Goal: Task Accomplishment & Management: Manage account settings

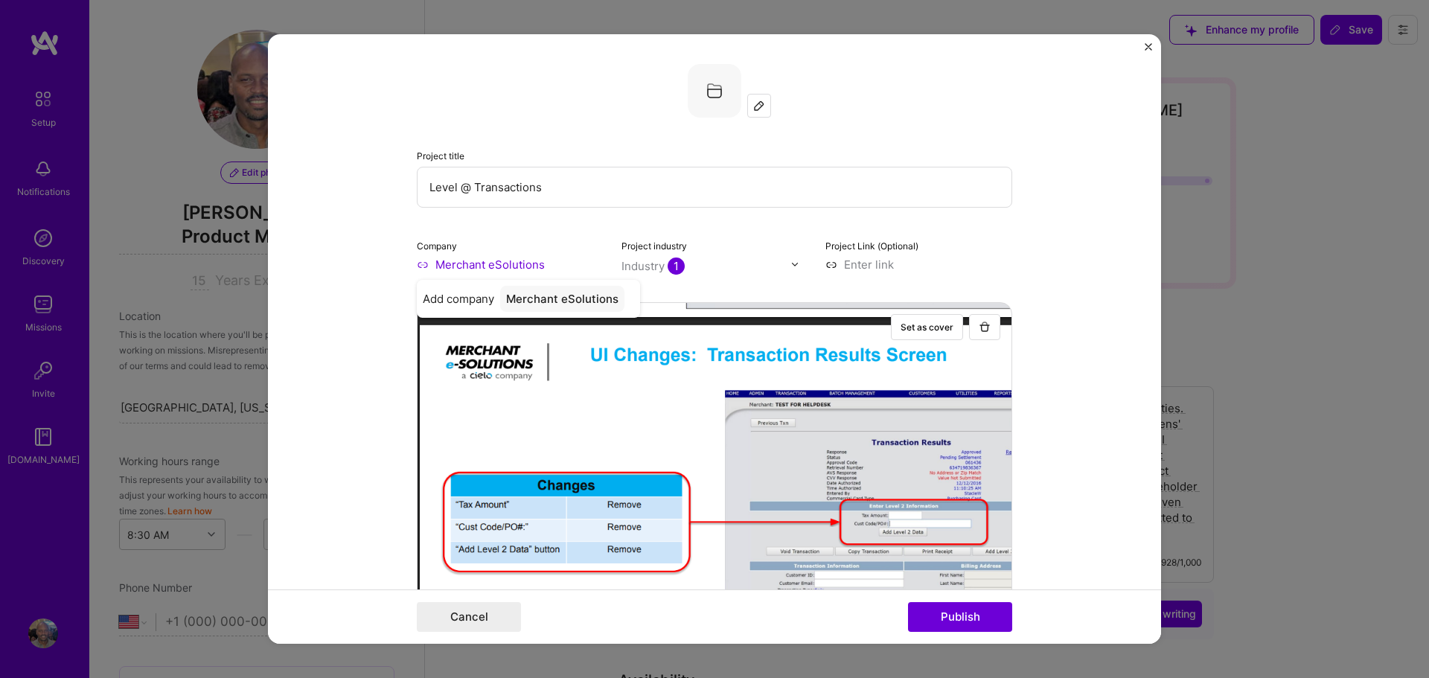
select select "US"
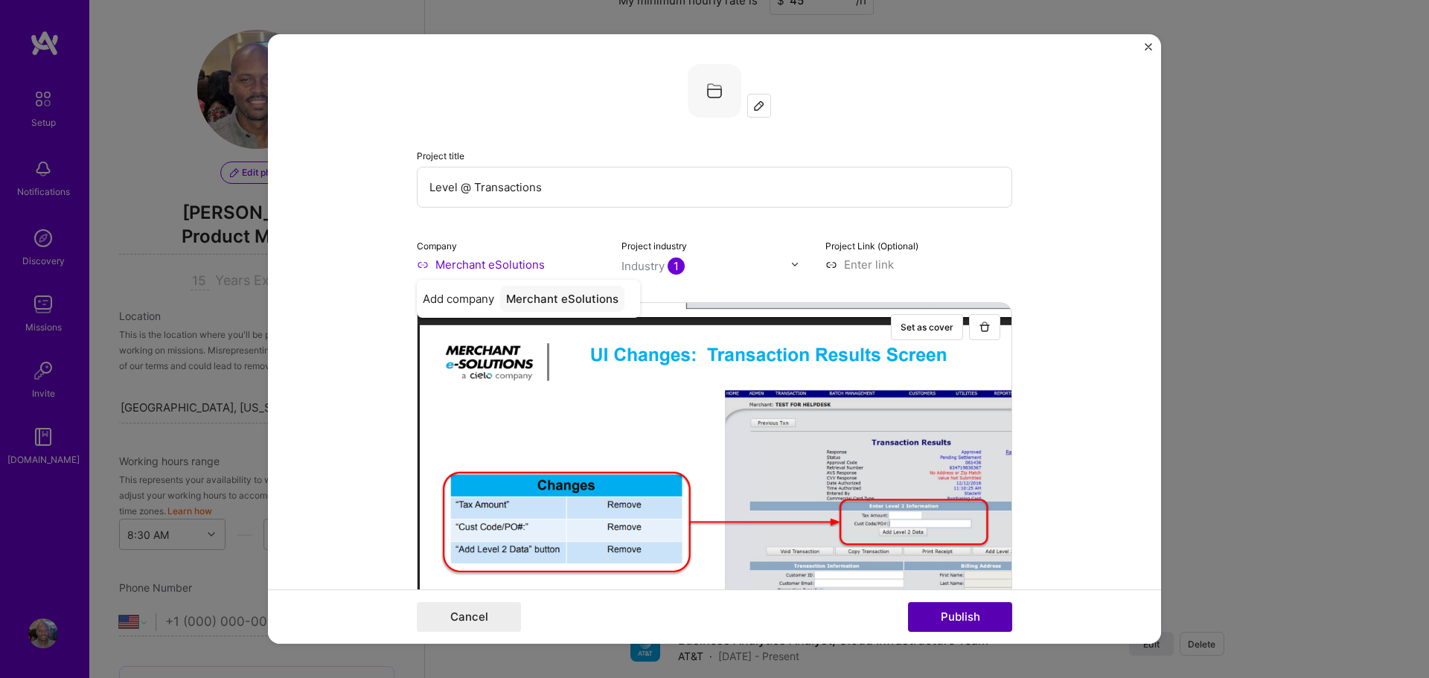
scroll to position [1906, 0]
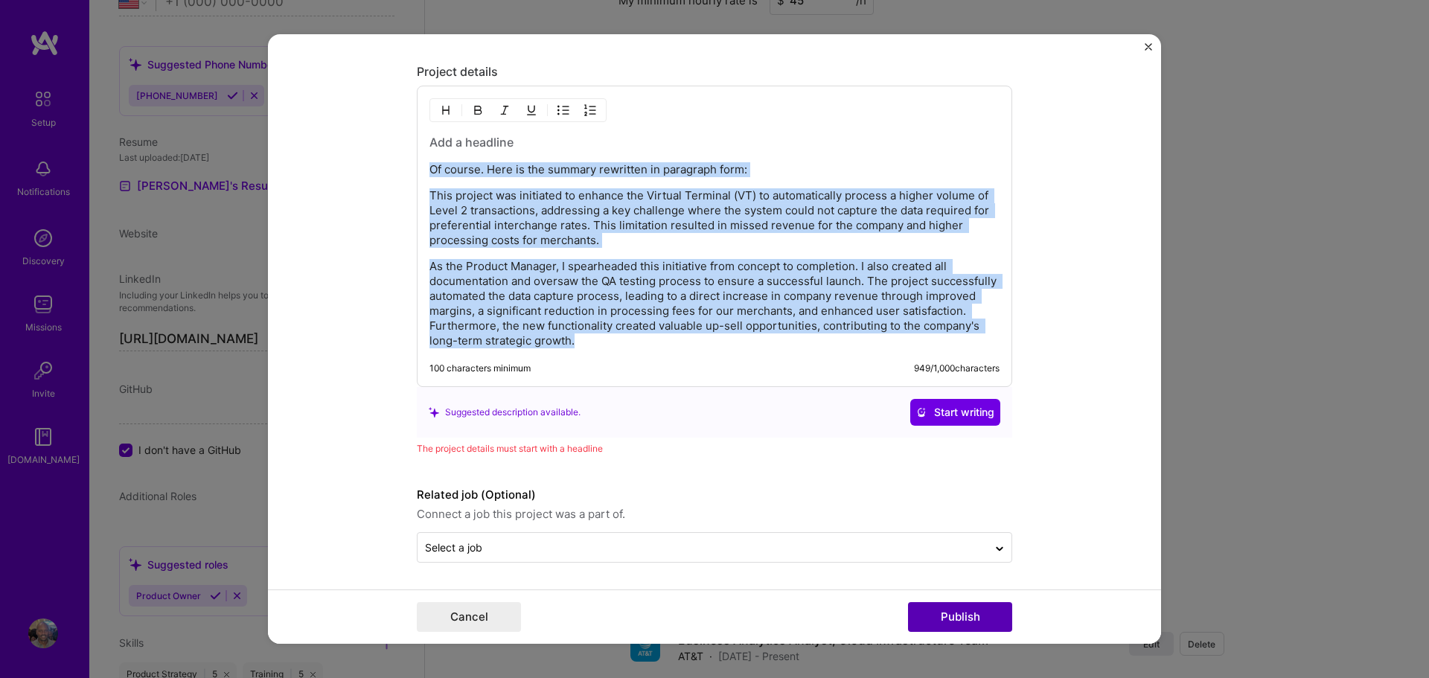
click at [961, 617] on button "Publish" at bounding box center [960, 617] width 104 height 30
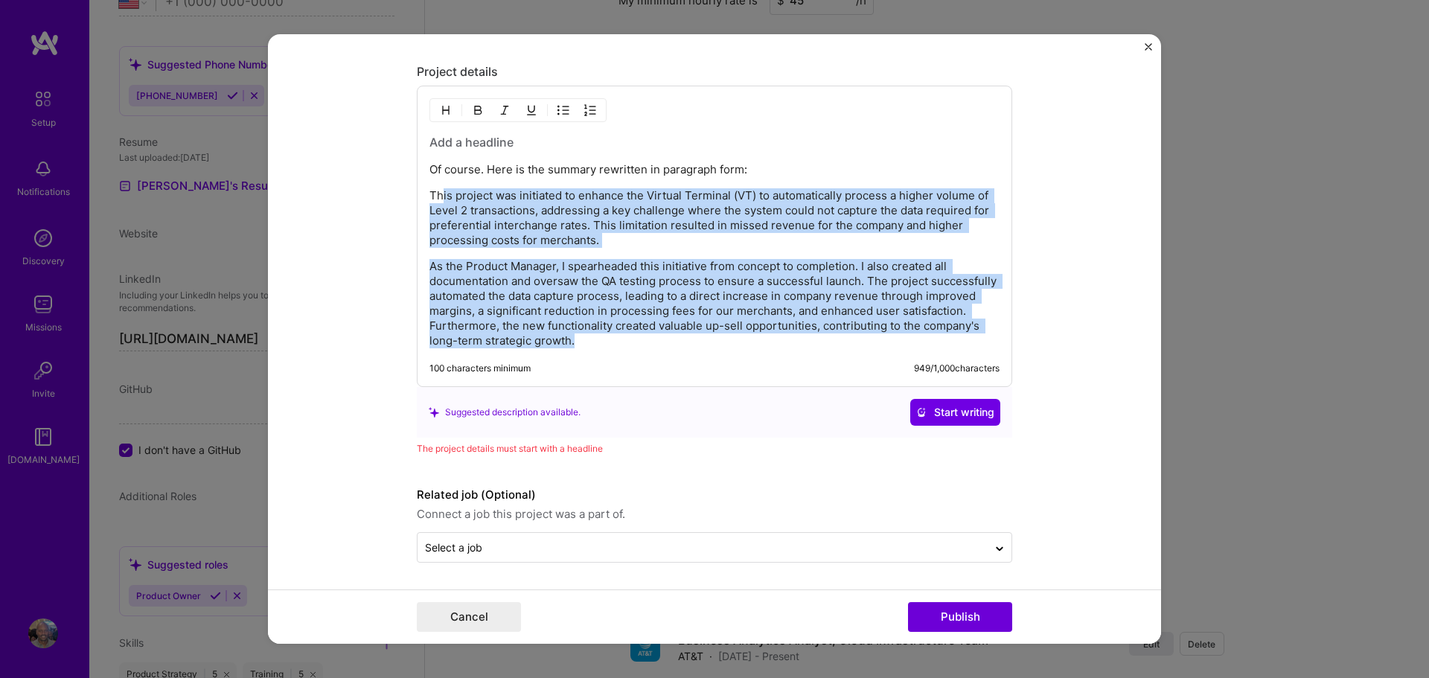
drag, startPoint x: 637, startPoint y: 343, endPoint x: 441, endPoint y: 180, distance: 255.3
click at [441, 180] on div "Of course. Here is the summary rewritten in paragraph form: This project was in…" at bounding box center [714, 241] width 570 height 214
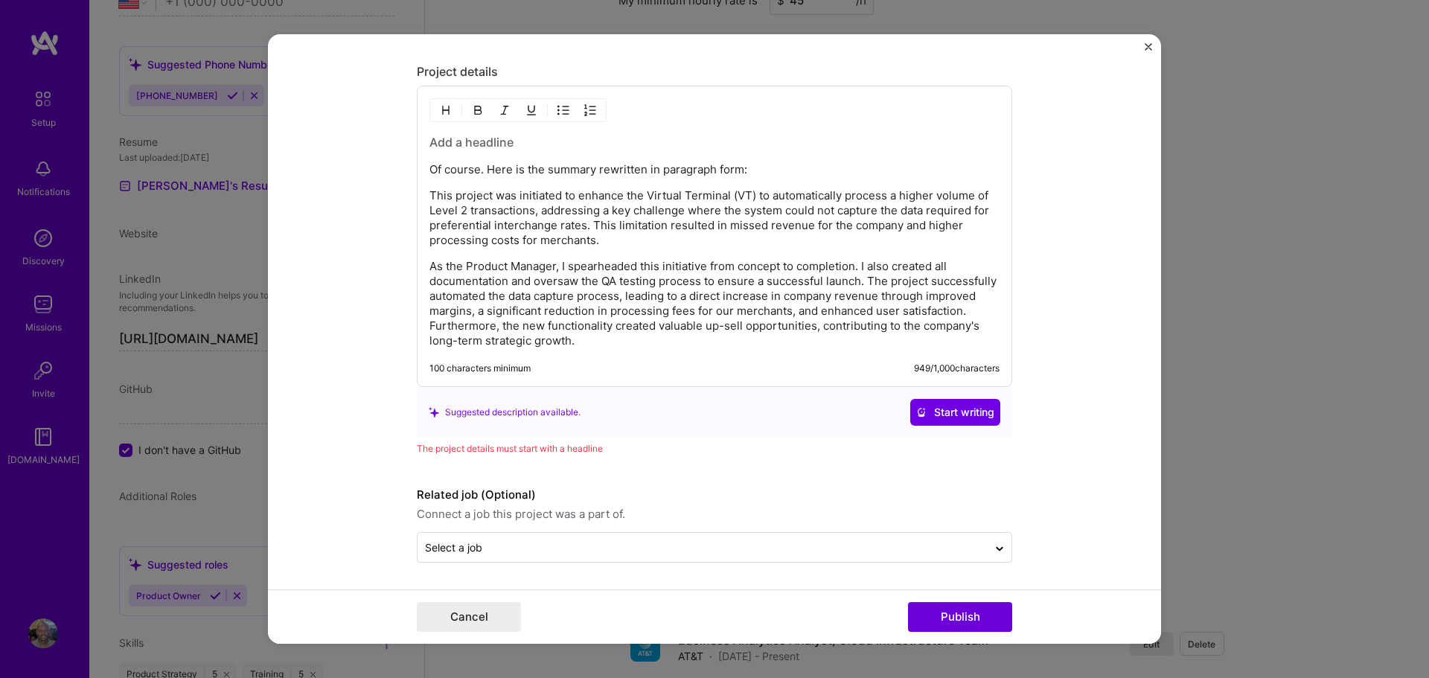
click at [781, 158] on div "Of course. Here is the summary rewritten in paragraph form: This project was in…" at bounding box center [714, 241] width 570 height 214
drag, startPoint x: 750, startPoint y: 168, endPoint x: 409, endPoint y: 161, distance: 341.7
click at [409, 161] on form "Project title Level @ Transactions Company Merchant eSolutions Project industry…" at bounding box center [714, 339] width 893 height 610
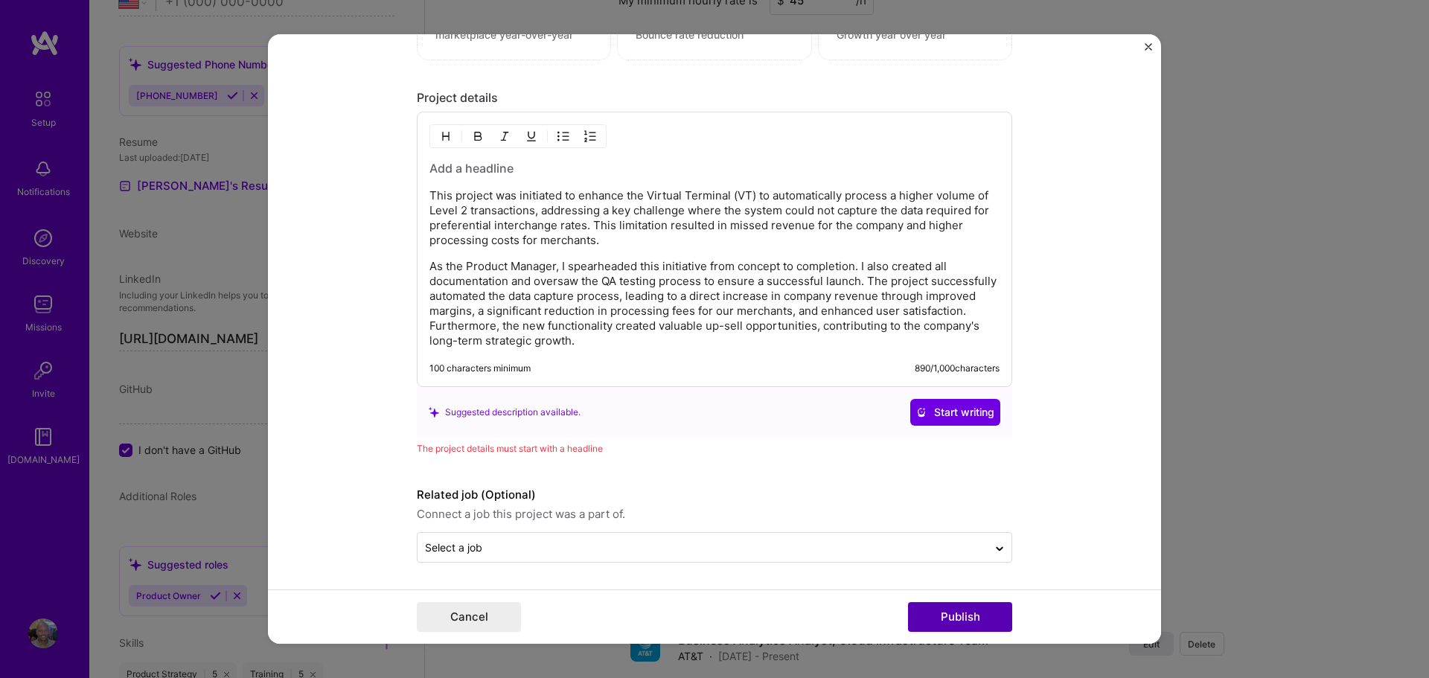
click at [962, 618] on button "Publish" at bounding box center [960, 617] width 104 height 30
click at [675, 348] on div "This project was initiated to enhance the Virtual Terminal (VT) to automaticall…" at bounding box center [714, 249] width 595 height 275
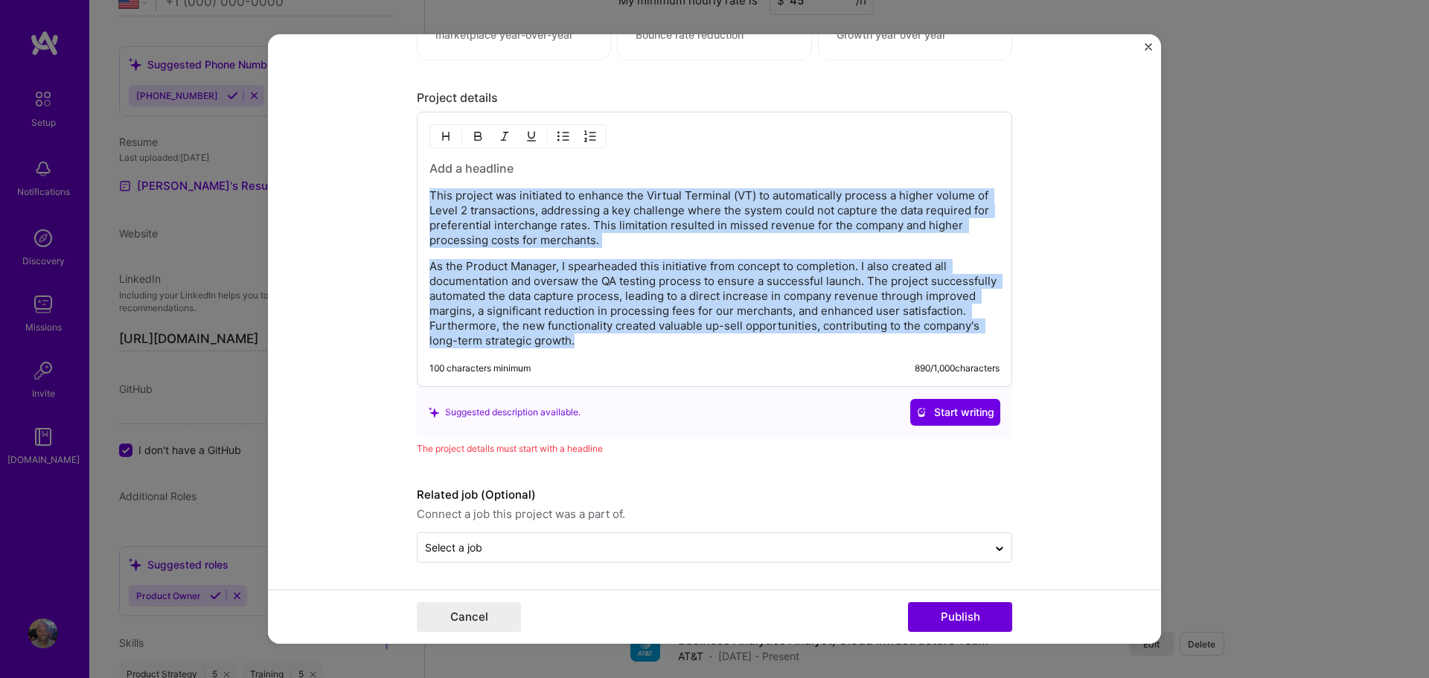
drag, startPoint x: 642, startPoint y: 343, endPoint x: 429, endPoint y: 196, distance: 258.5
click at [429, 196] on div "This project was initiated to enhance the Virtual Terminal (VT) to automaticall…" at bounding box center [714, 254] width 570 height 188
copy div "This project was initiated to enhance the Virtual Terminal (VT) to automaticall…"
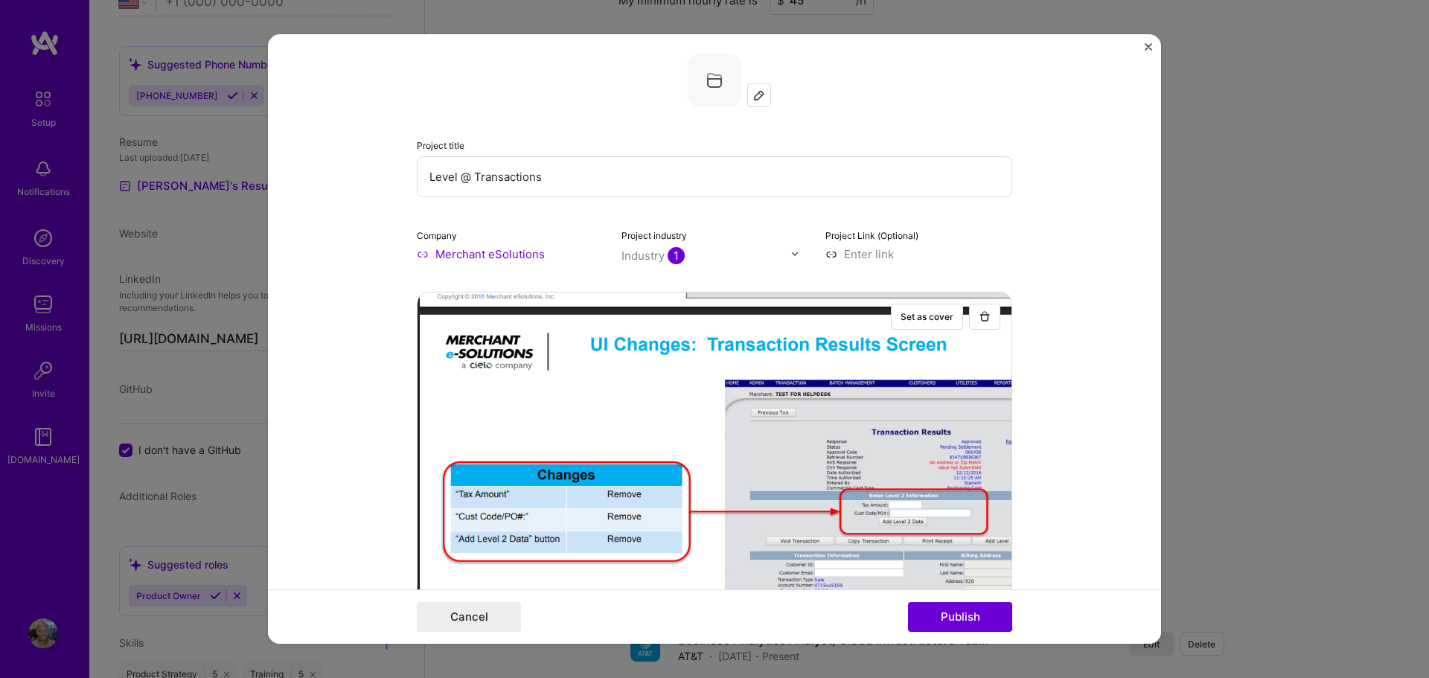
scroll to position [0, 0]
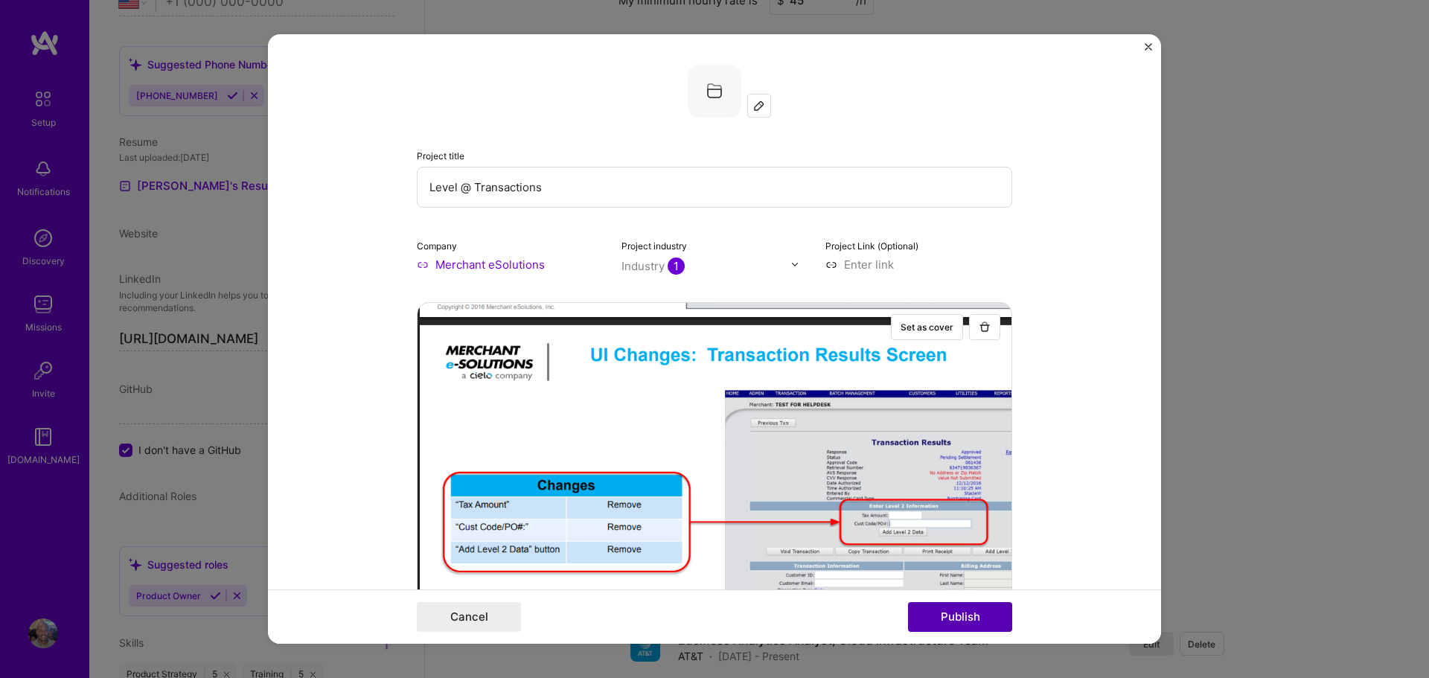
click at [965, 615] on button "Publish" at bounding box center [960, 617] width 104 height 30
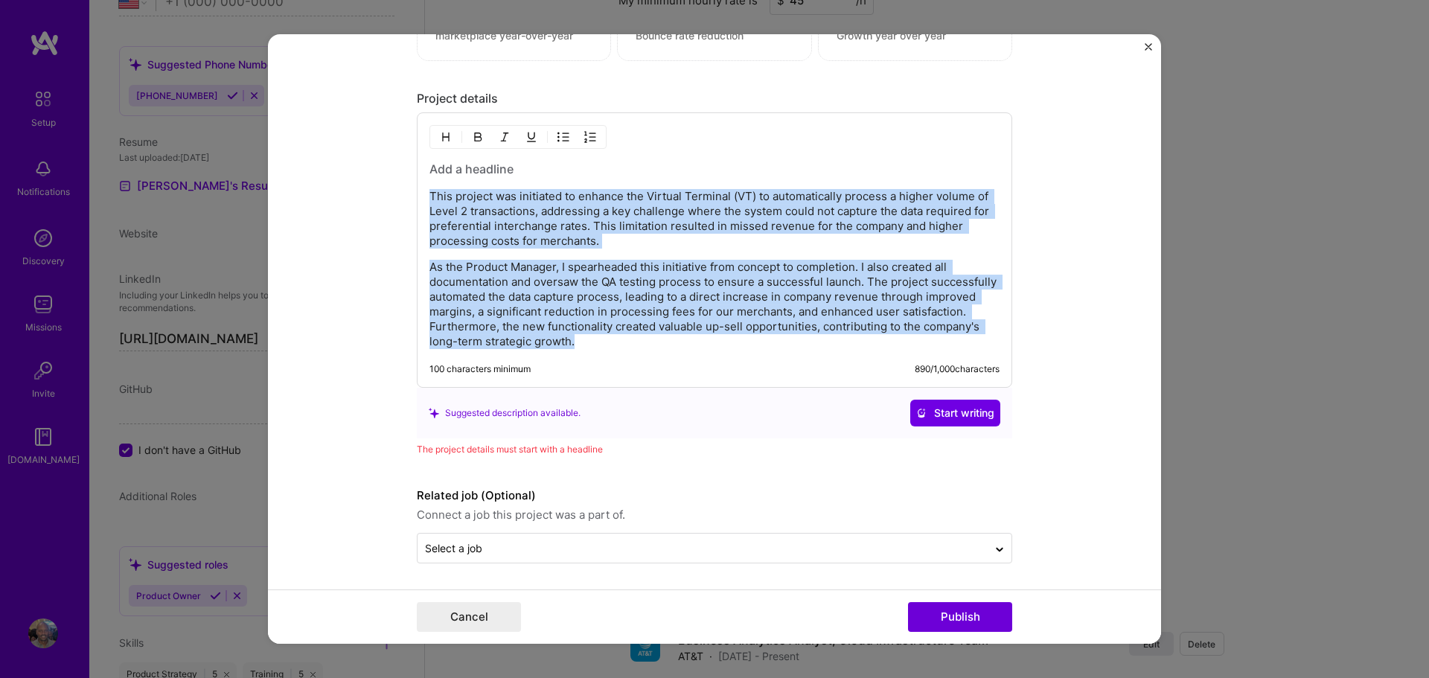
scroll to position [1880, 0]
click at [455, 167] on h3 at bounding box center [714, 168] width 570 height 16
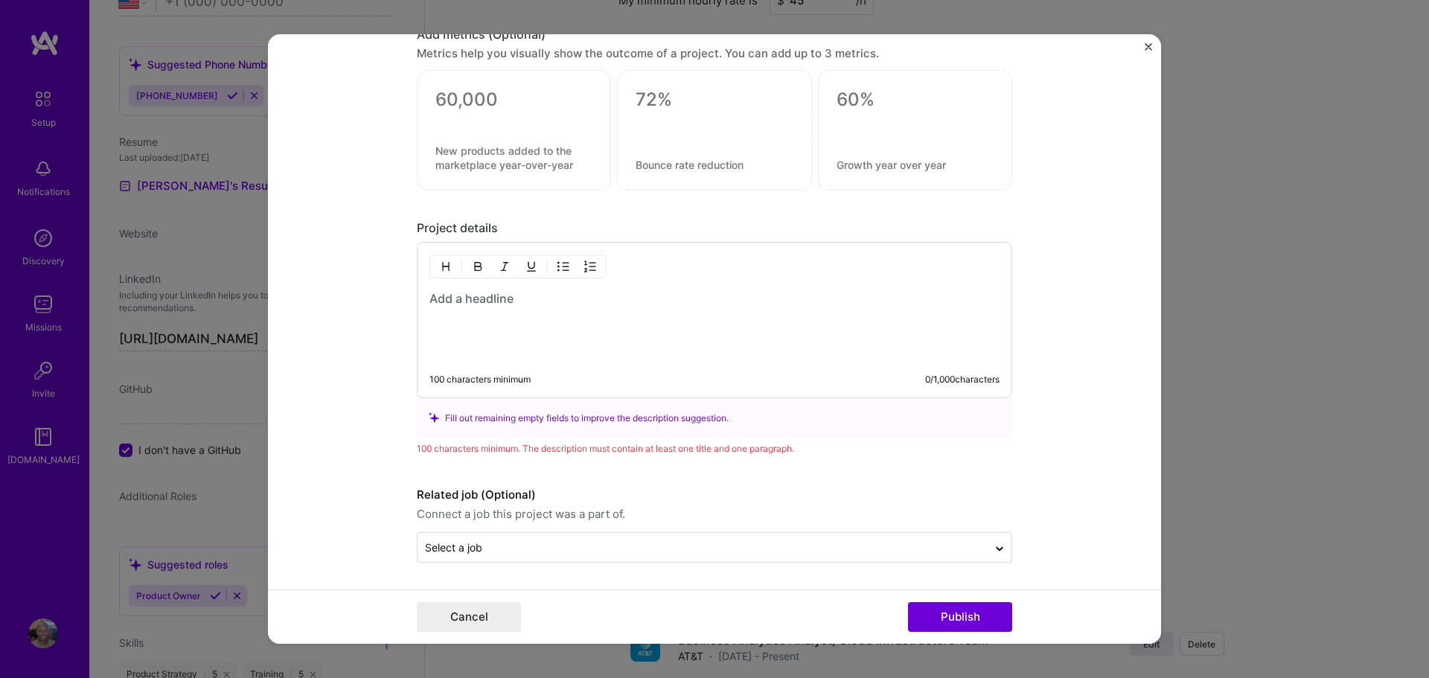
scroll to position [1750, 0]
click at [433, 298] on h3 at bounding box center [714, 298] width 570 height 16
click at [437, 298] on h3 "L2 Transactions" at bounding box center [714, 298] width 570 height 16
click at [569, 295] on h3 "Level 2 Transactions" at bounding box center [714, 298] width 570 height 16
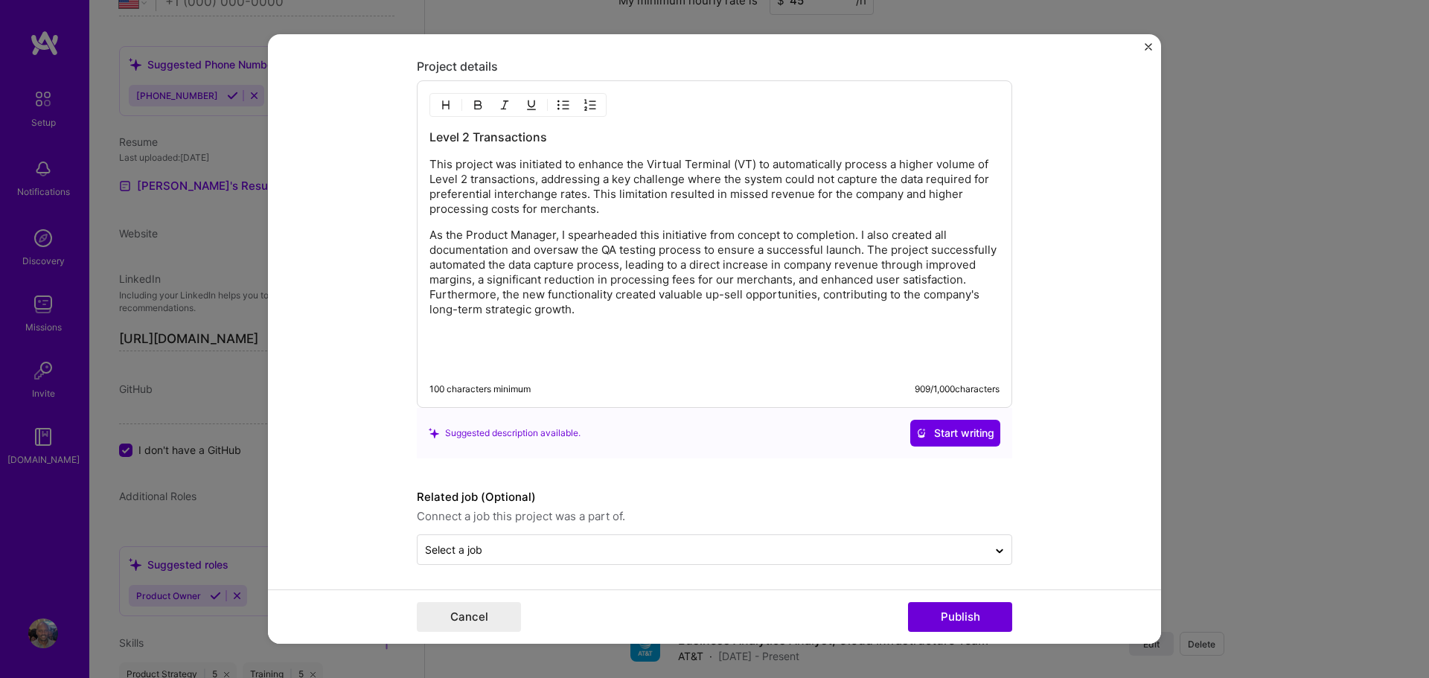
scroll to position [1913, 0]
click at [953, 615] on button "Publish" at bounding box center [960, 617] width 104 height 30
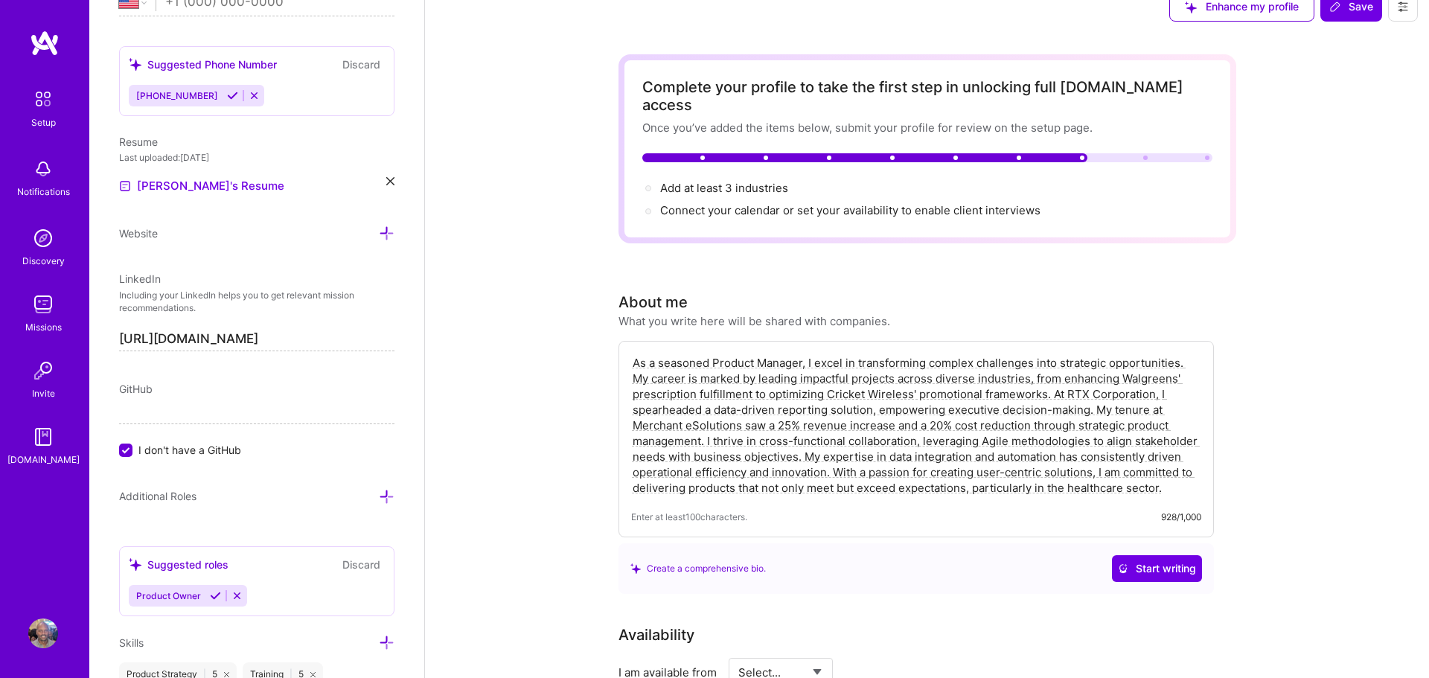
scroll to position [0, 0]
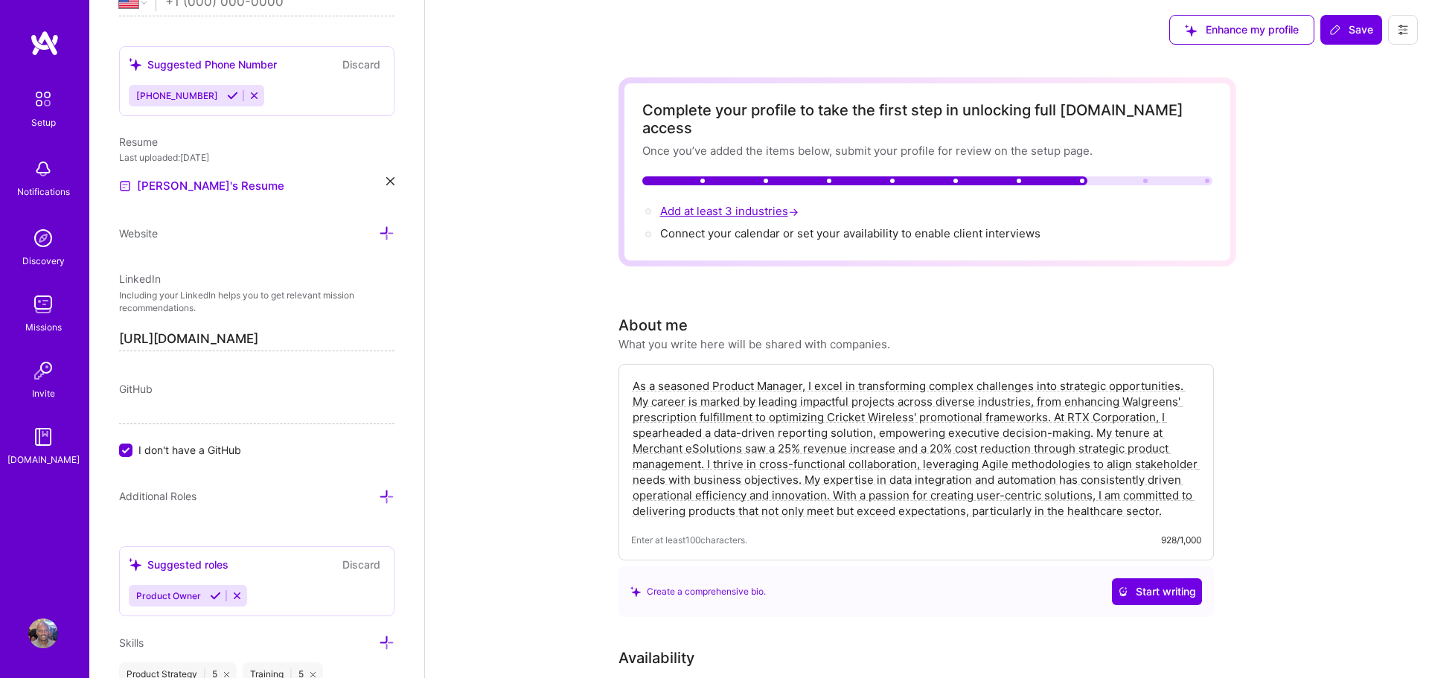
click at [729, 204] on span "Add at least 3 industries →" at bounding box center [730, 211] width 141 height 14
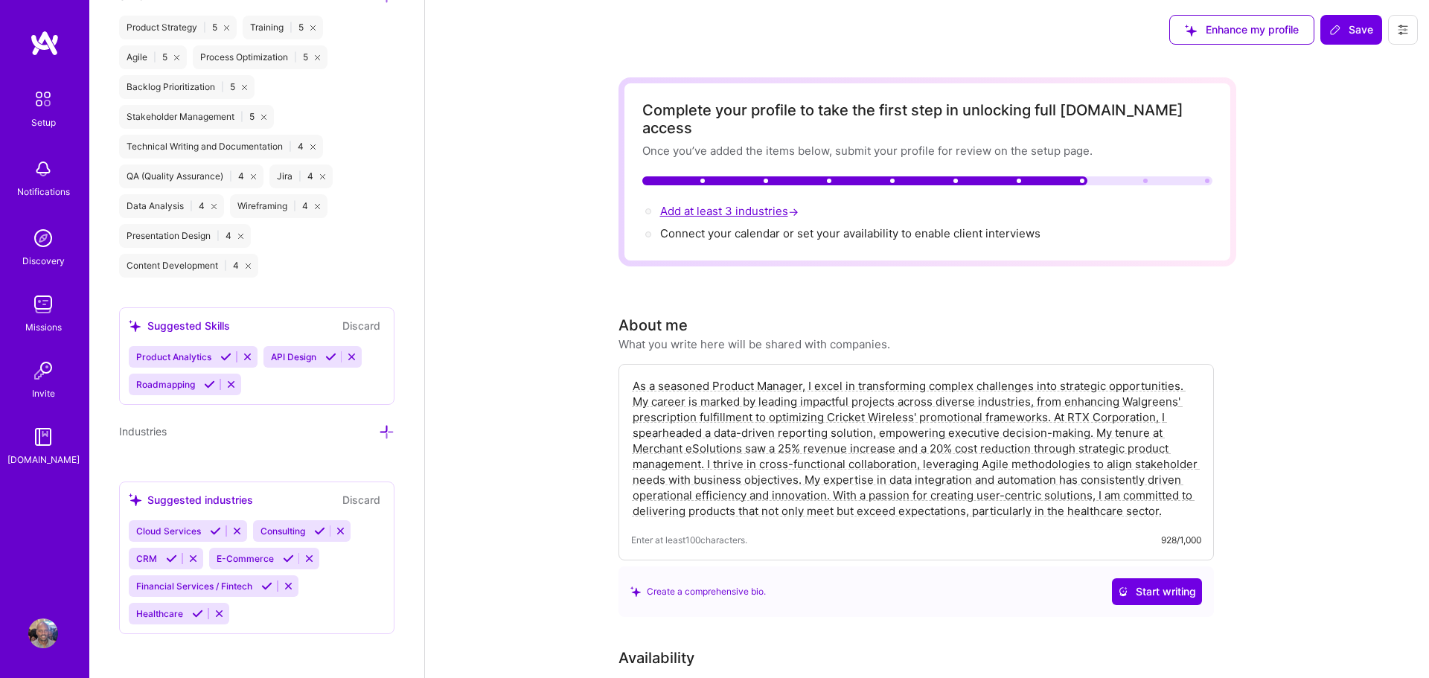
scroll to position [1267, 0]
click at [386, 426] on icon at bounding box center [387, 431] width 16 height 16
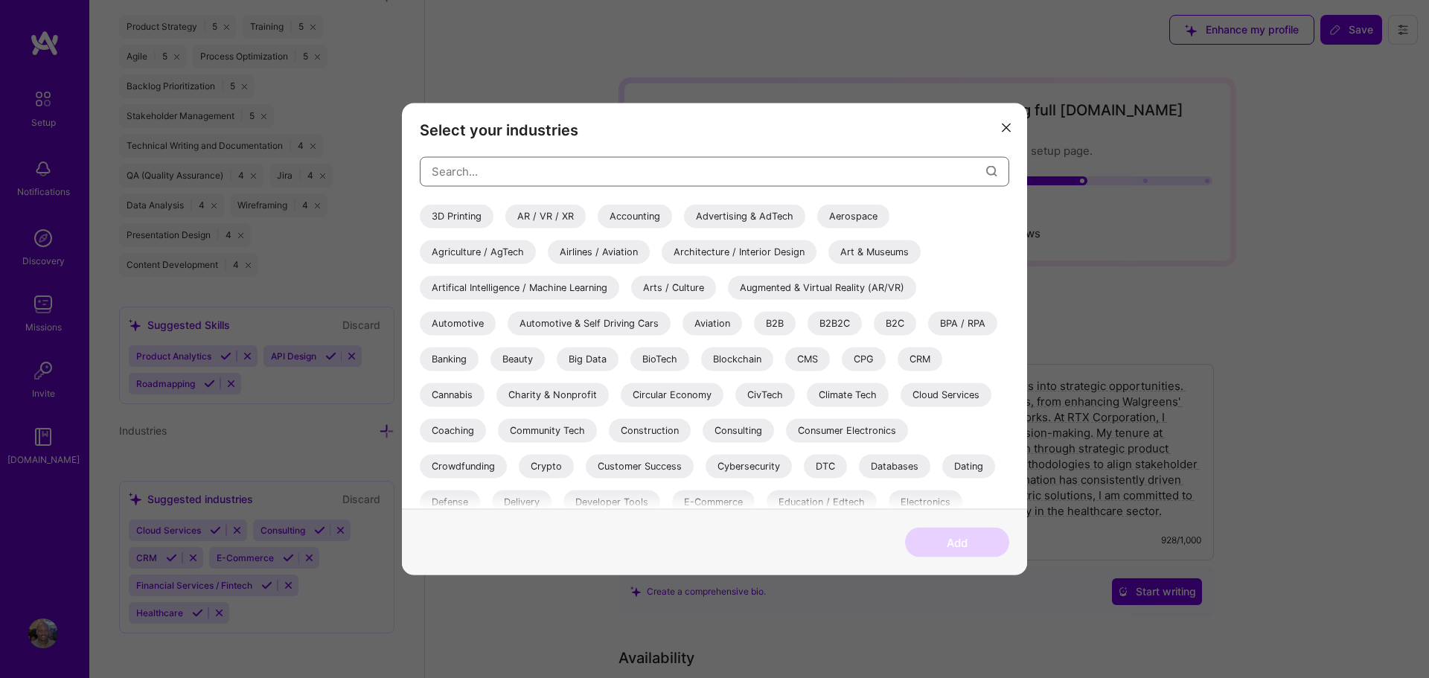
click at [516, 176] on input "modal" at bounding box center [709, 172] width 554 height 38
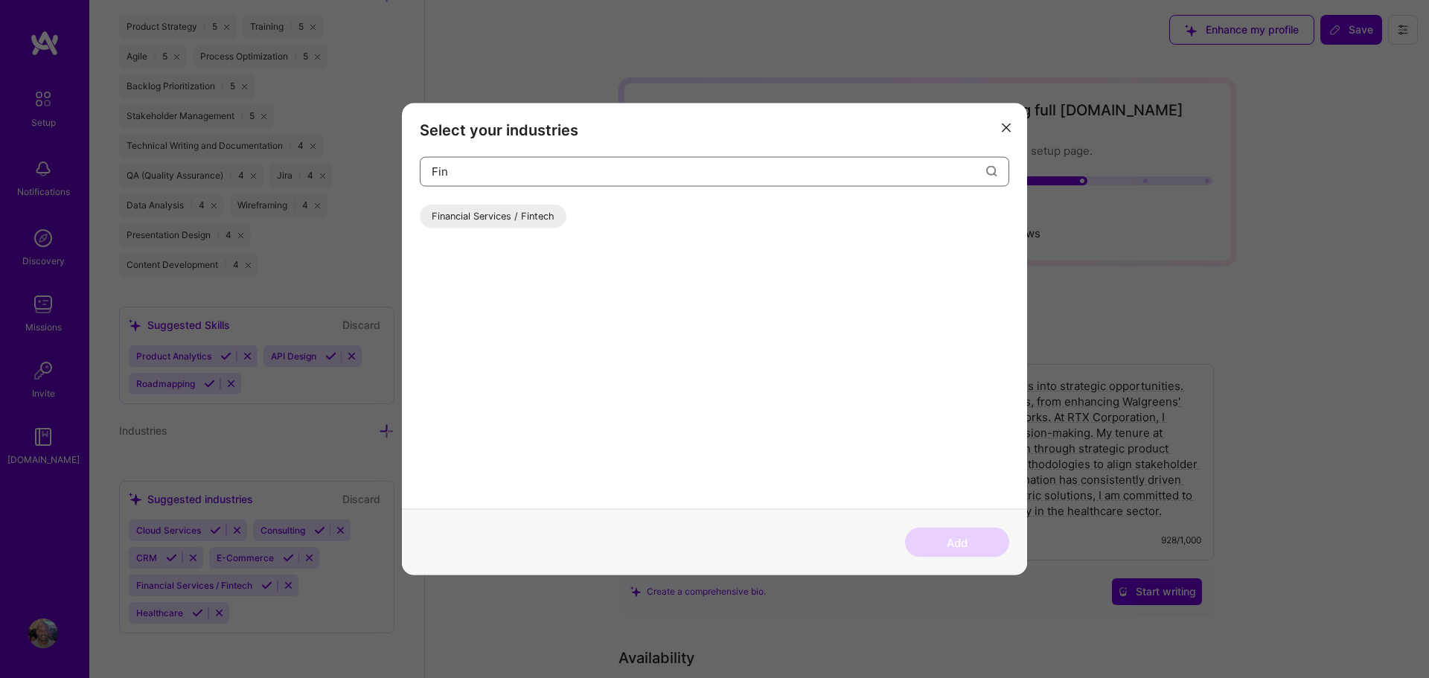
type input "Fin"
click at [507, 216] on div "Financial Services / Fintech" at bounding box center [493, 216] width 147 height 24
click at [956, 537] on button "Add" at bounding box center [957, 543] width 104 height 30
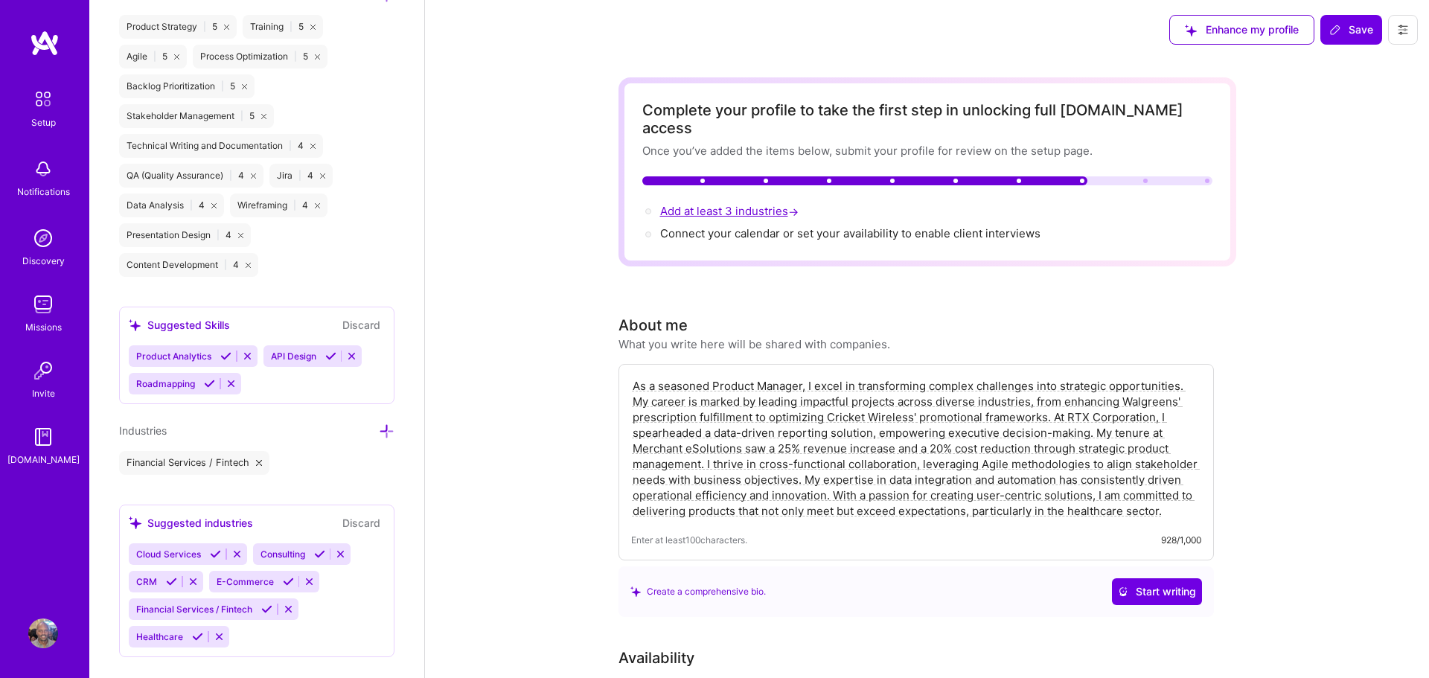
click at [736, 204] on span "Add at least 3 industries →" at bounding box center [730, 211] width 141 height 14
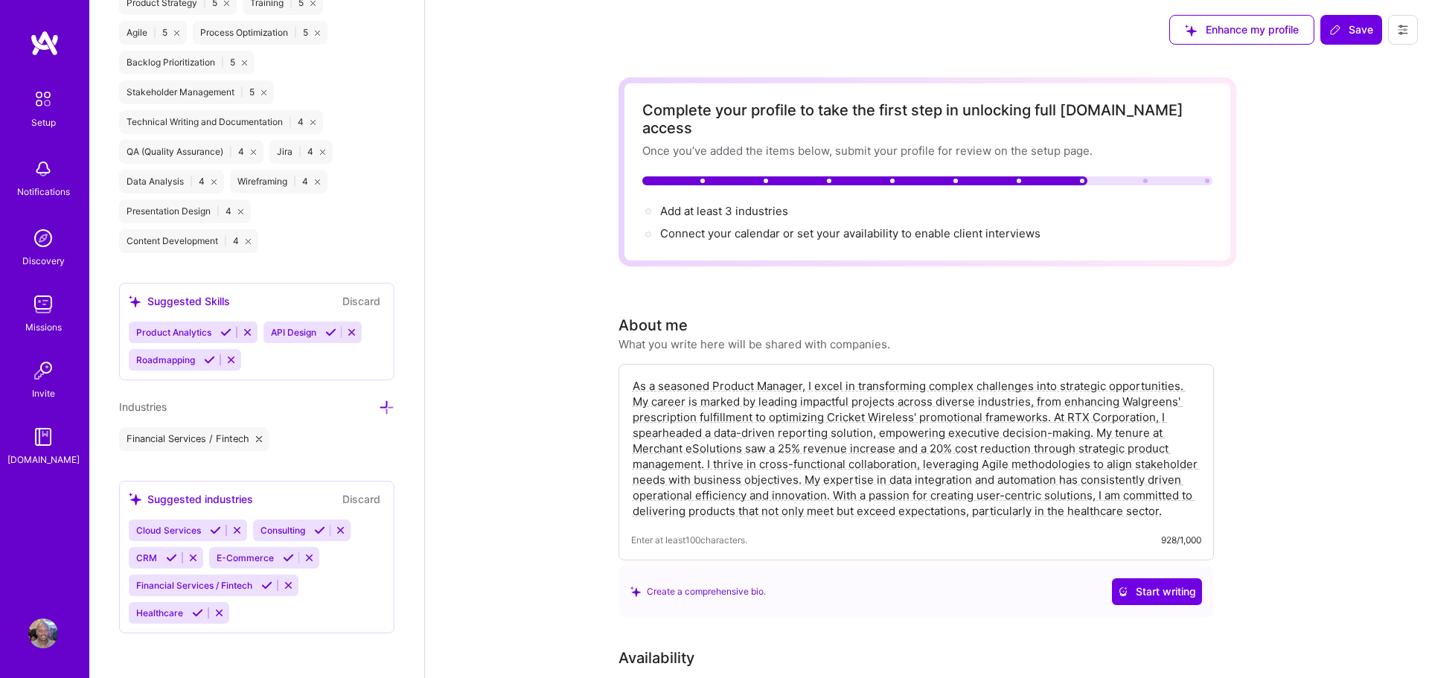
click at [385, 401] on icon at bounding box center [387, 408] width 16 height 16
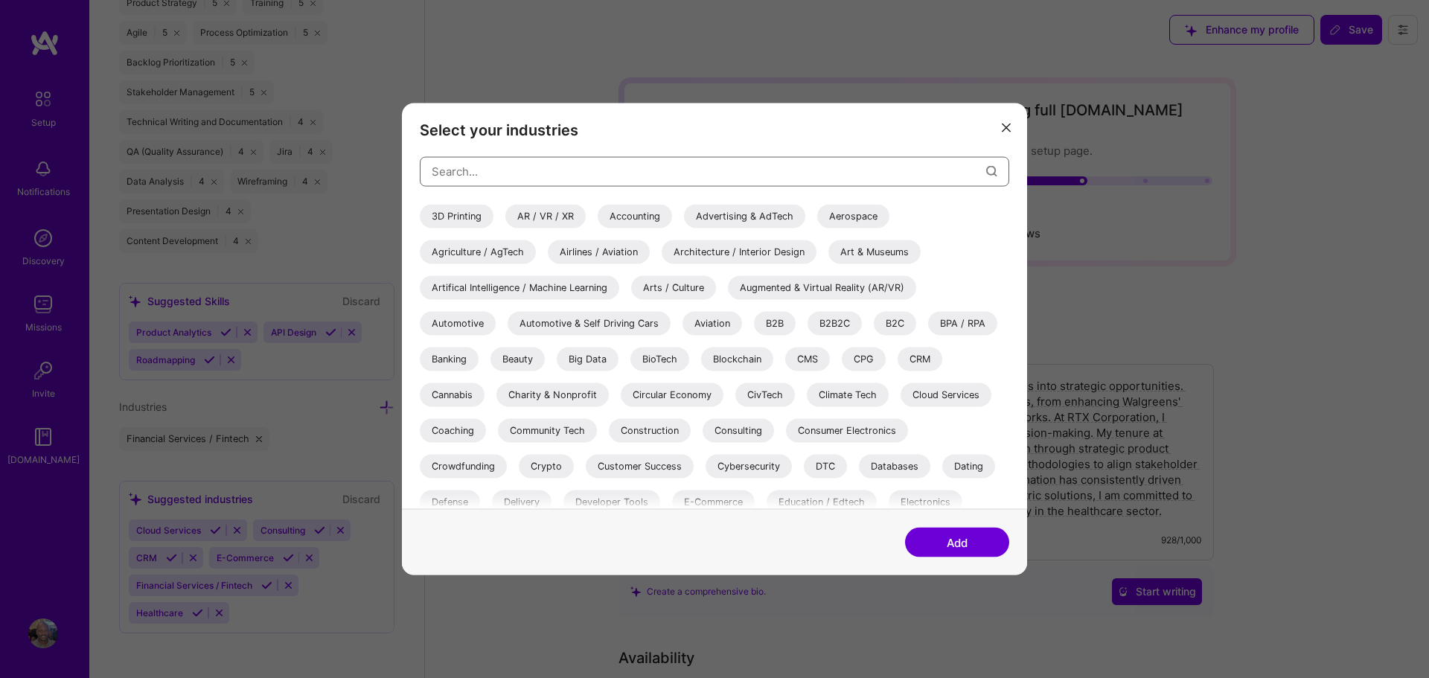
click at [500, 170] on input "modal" at bounding box center [709, 172] width 554 height 38
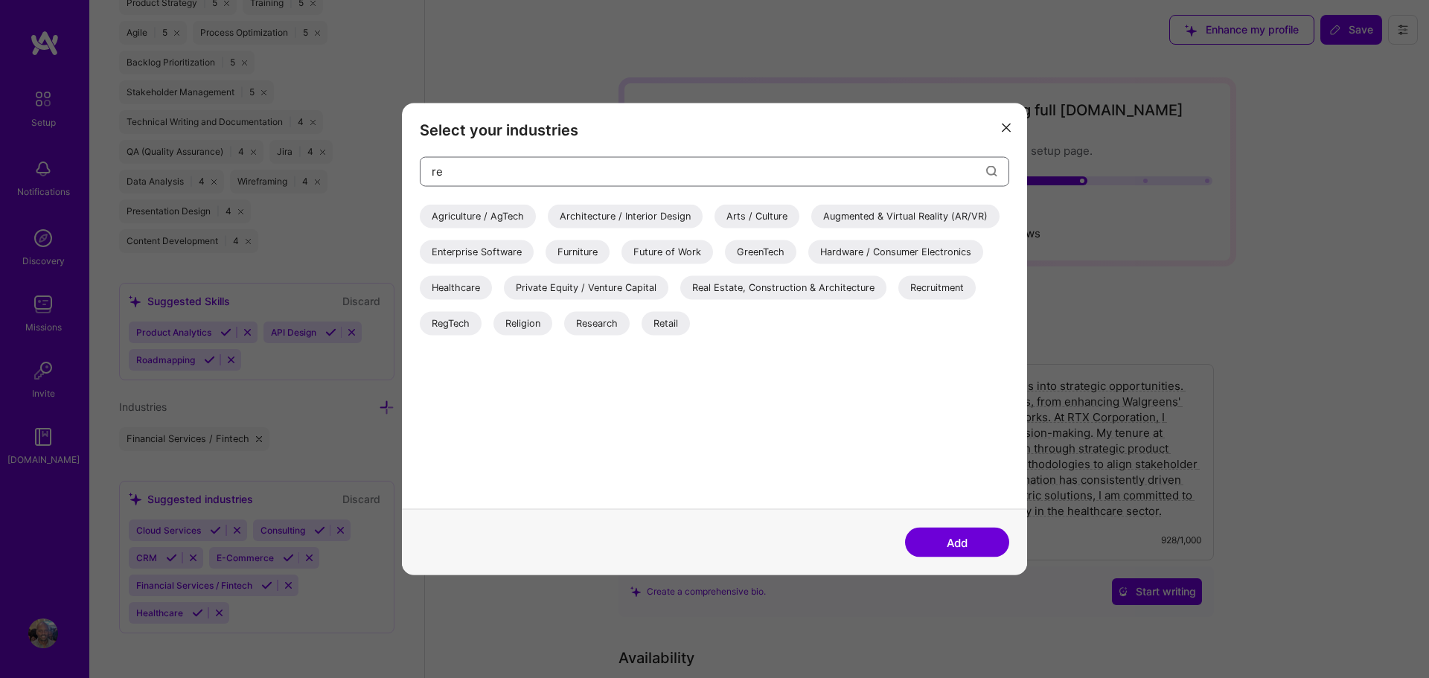
type input "r"
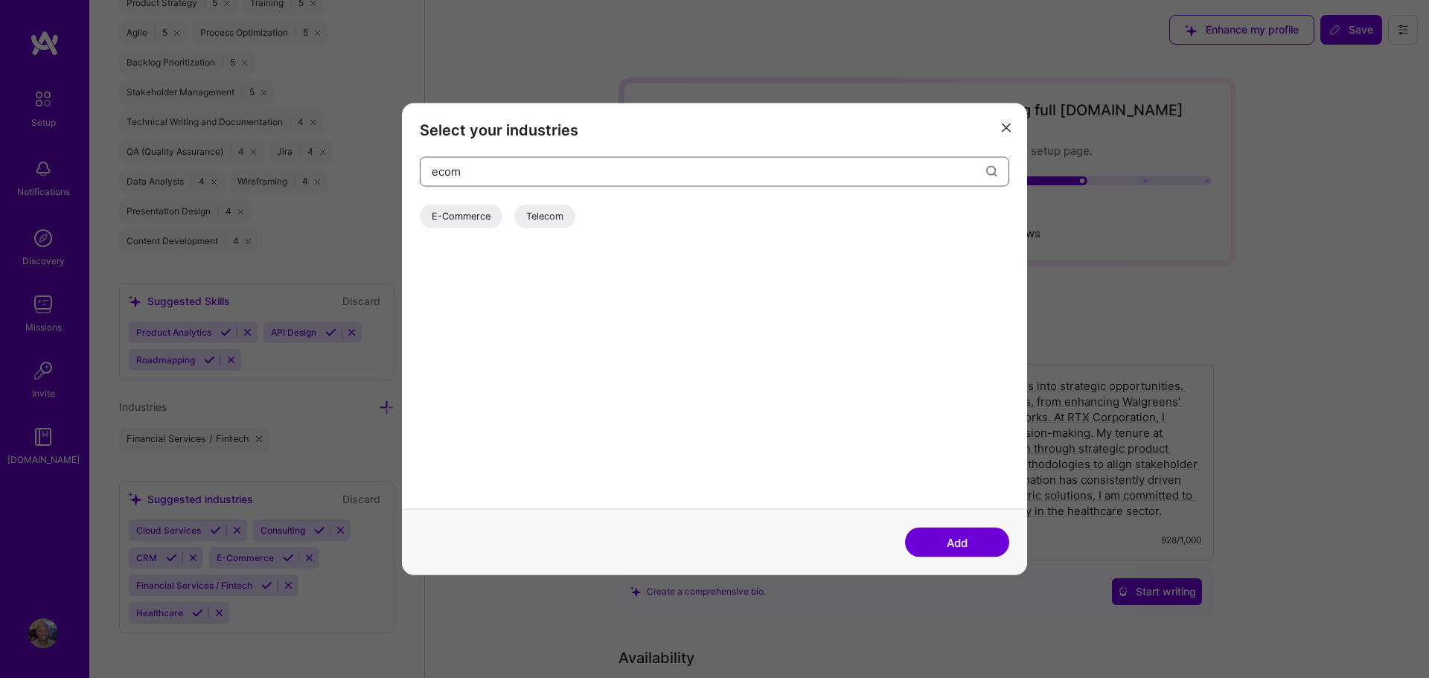
type input "ecom"
click at [467, 219] on div "E-Commerce" at bounding box center [461, 216] width 83 height 24
click at [957, 541] on button "Add" at bounding box center [957, 543] width 104 height 30
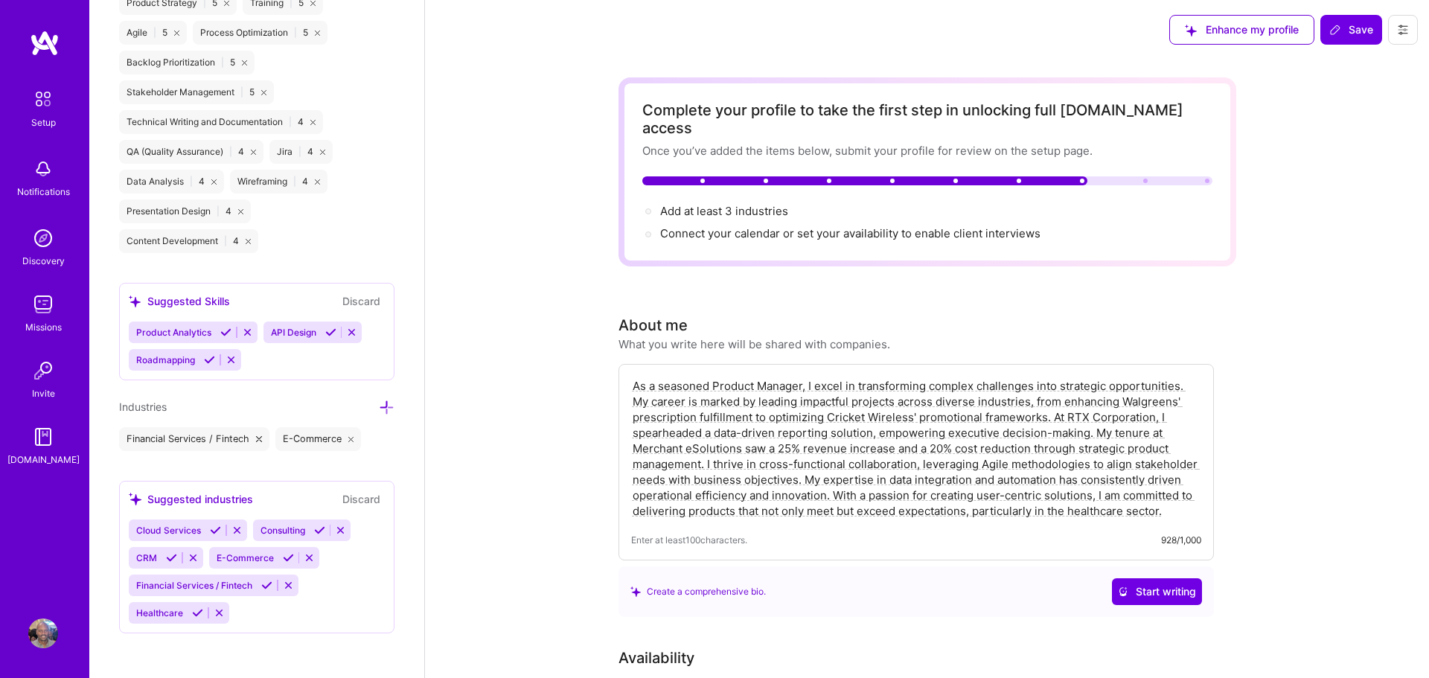
click at [388, 403] on icon at bounding box center [387, 408] width 16 height 16
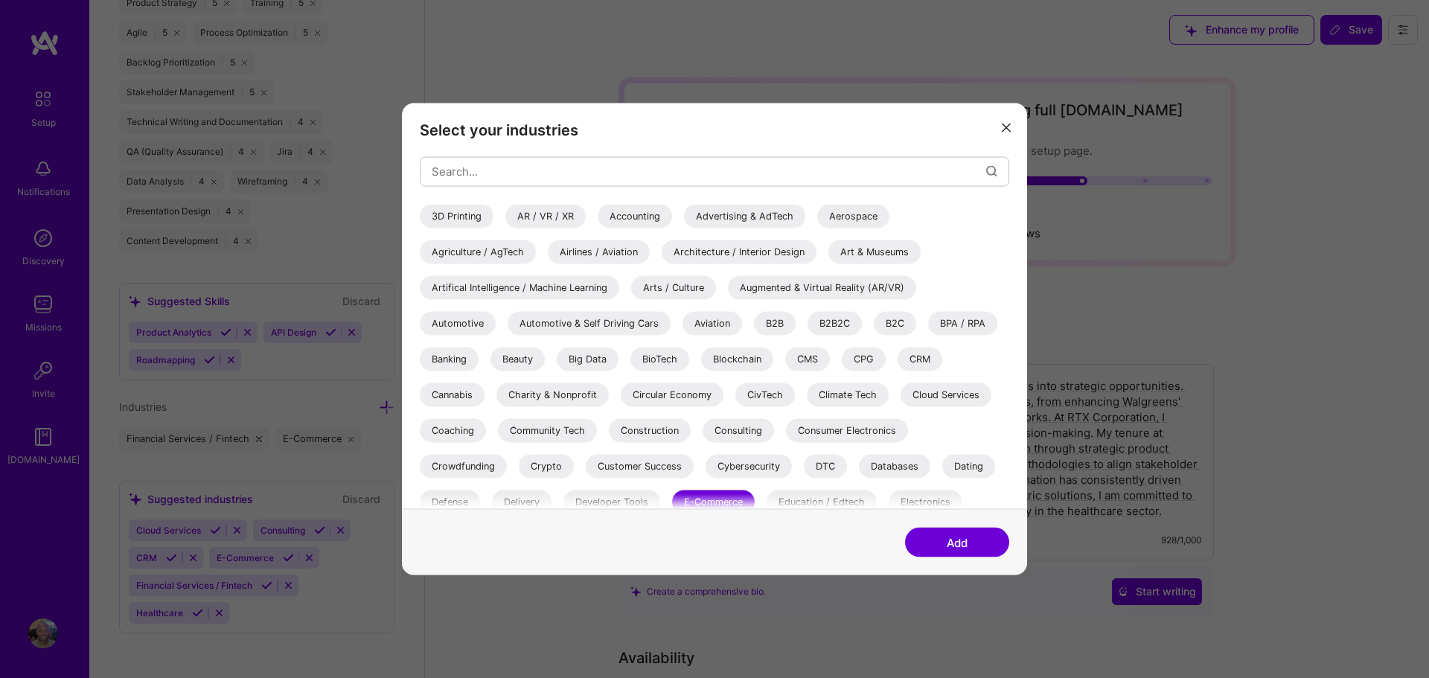
click at [749, 429] on div "Consulting" at bounding box center [738, 430] width 71 height 24
click at [836, 323] on div "B2B2C" at bounding box center [834, 323] width 54 height 24
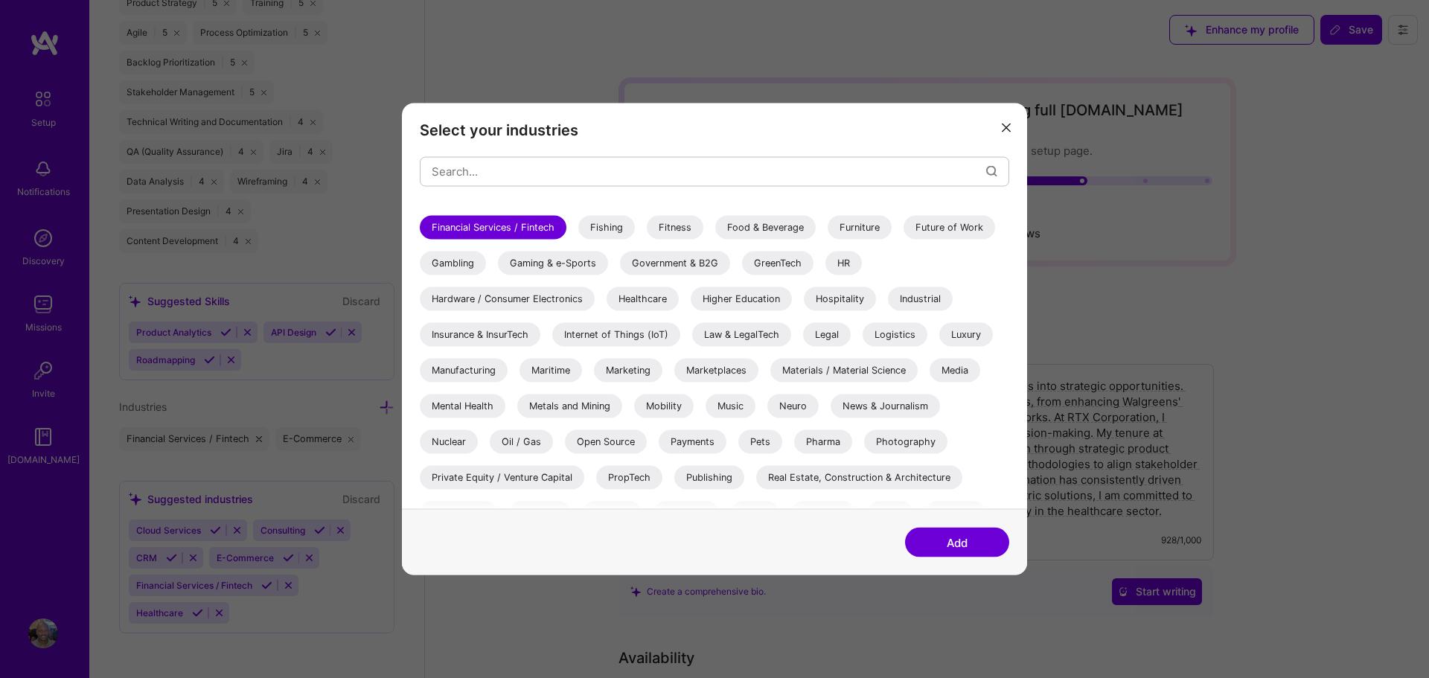
scroll to position [439, 0]
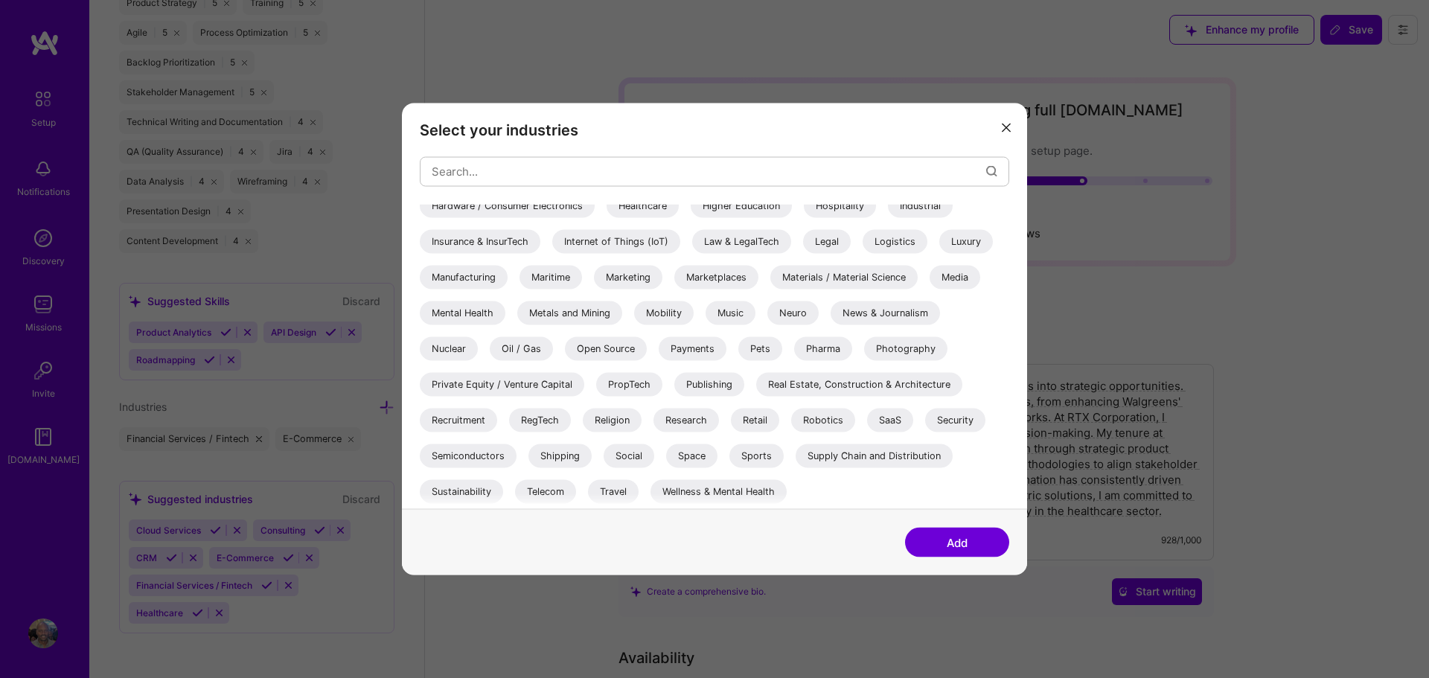
drag, startPoint x: 890, startPoint y: 418, endPoint x: 750, endPoint y: 445, distance: 142.5
click at [889, 419] on div "SaaS" at bounding box center [890, 420] width 46 height 24
click at [542, 490] on div "Telecom" at bounding box center [545, 491] width 61 height 24
click at [941, 535] on button "Add" at bounding box center [957, 543] width 104 height 30
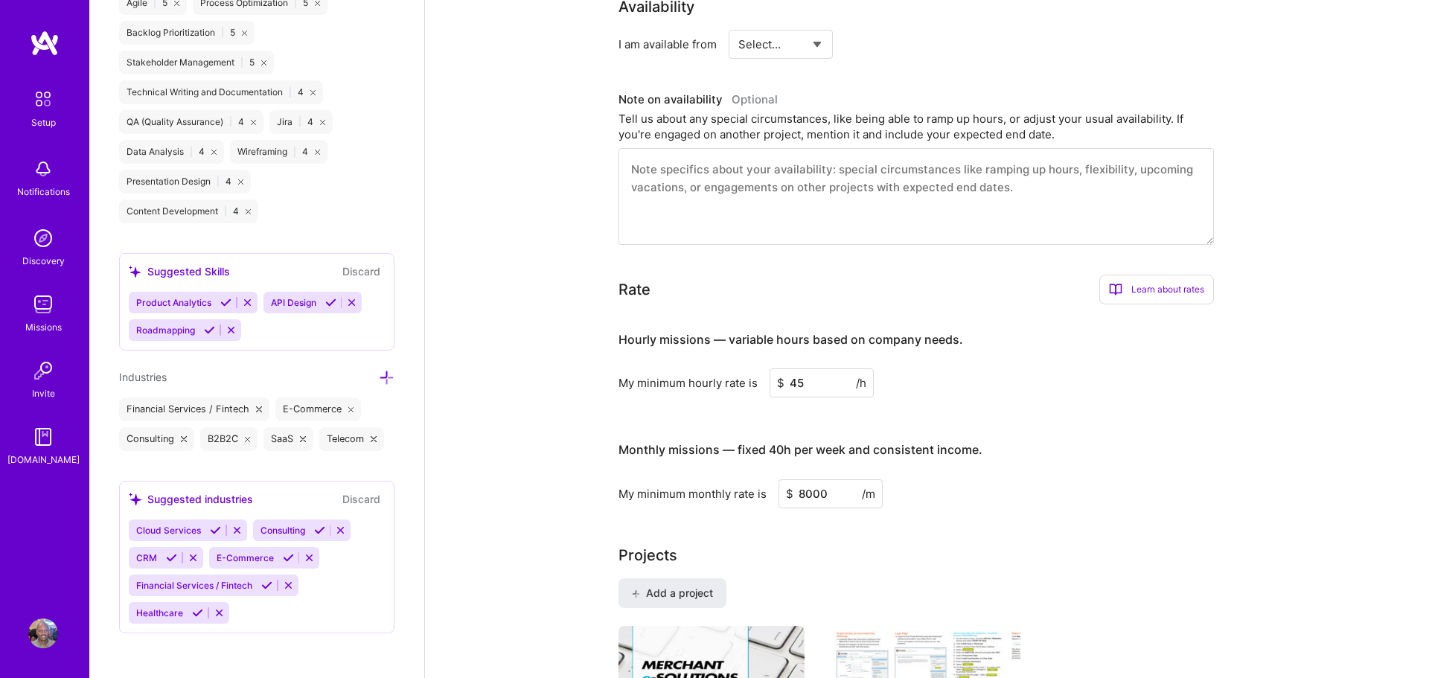
scroll to position [638, 0]
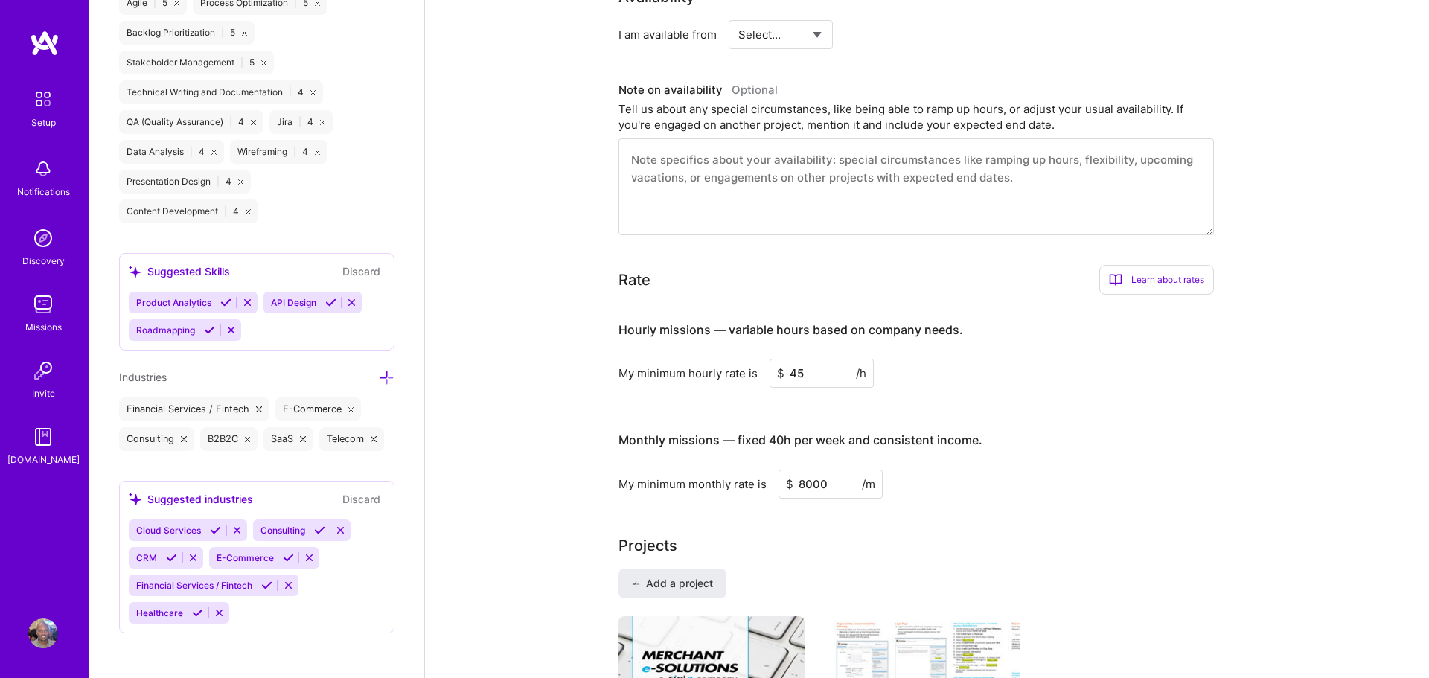
click at [239, 527] on icon at bounding box center [236, 530] width 11 height 11
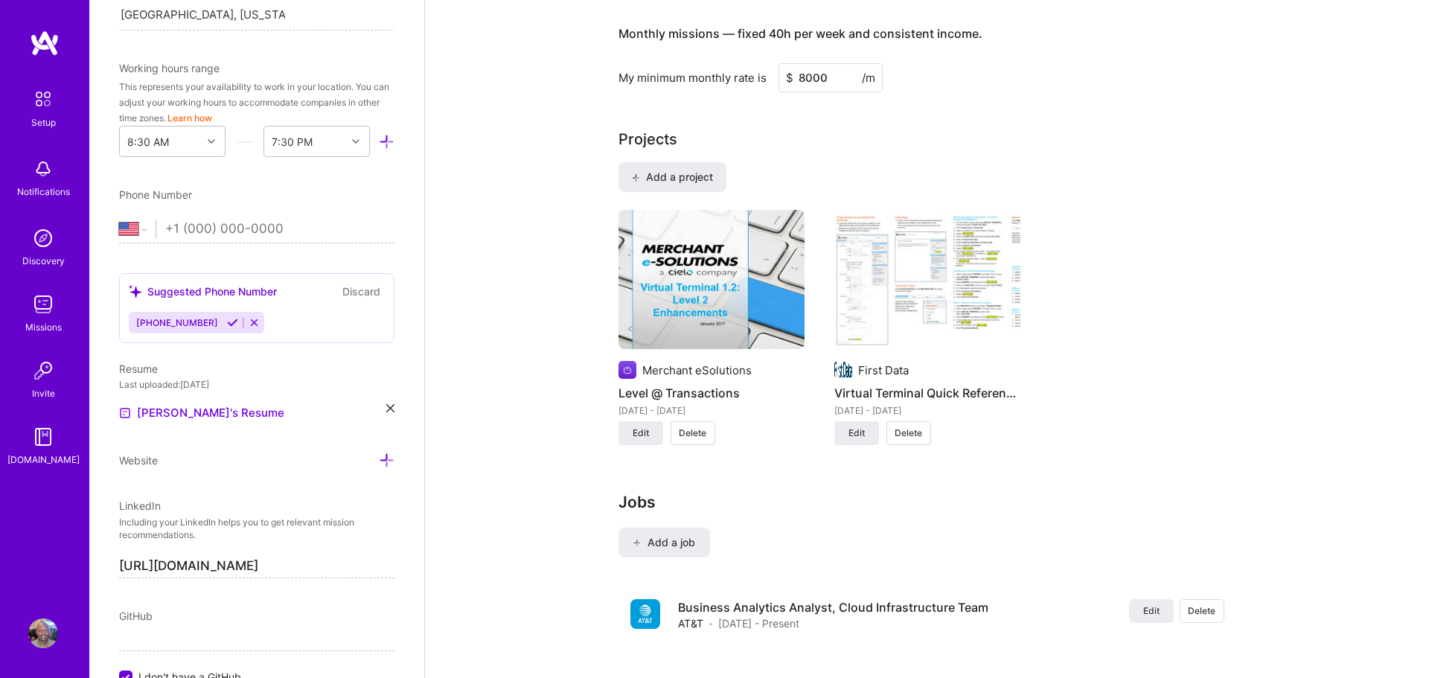
scroll to position [392, 0]
click at [192, 229] on input "tel" at bounding box center [279, 229] width 229 height 43
type input "[PHONE_NUMBER]"
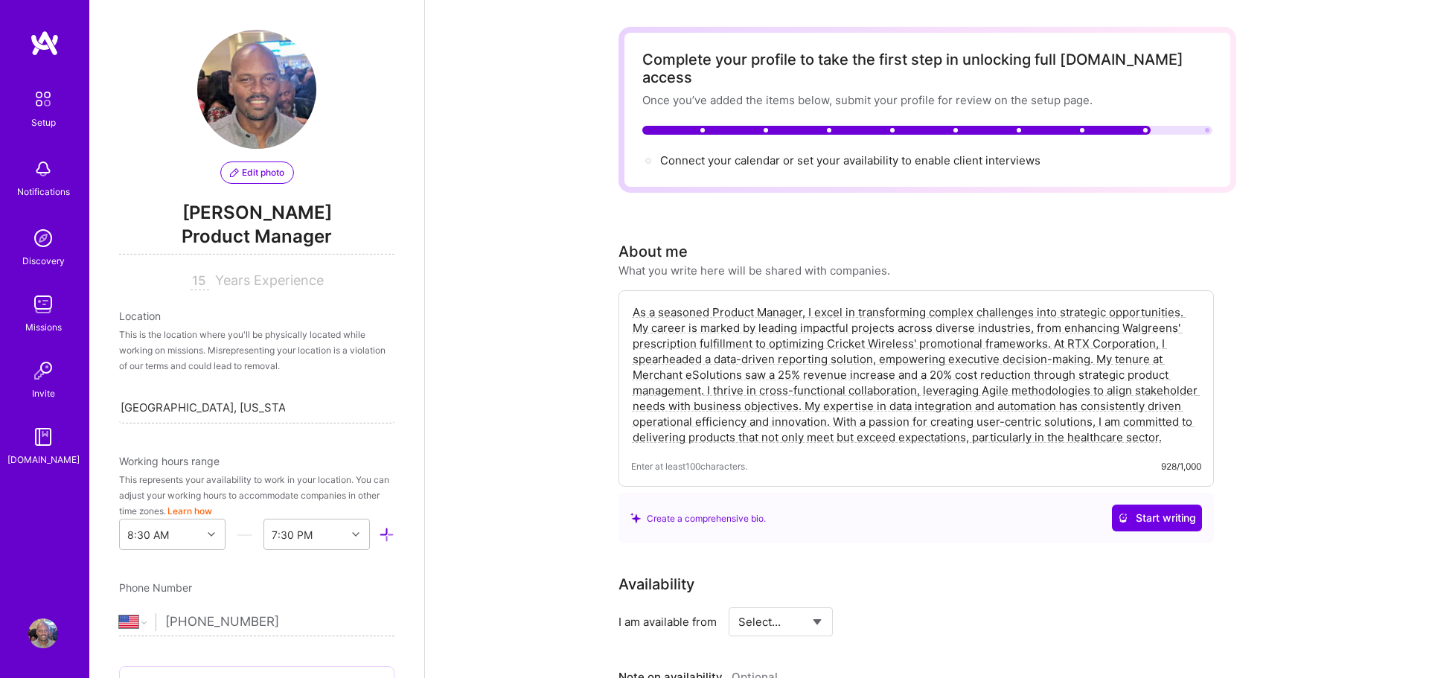
scroll to position [0, 0]
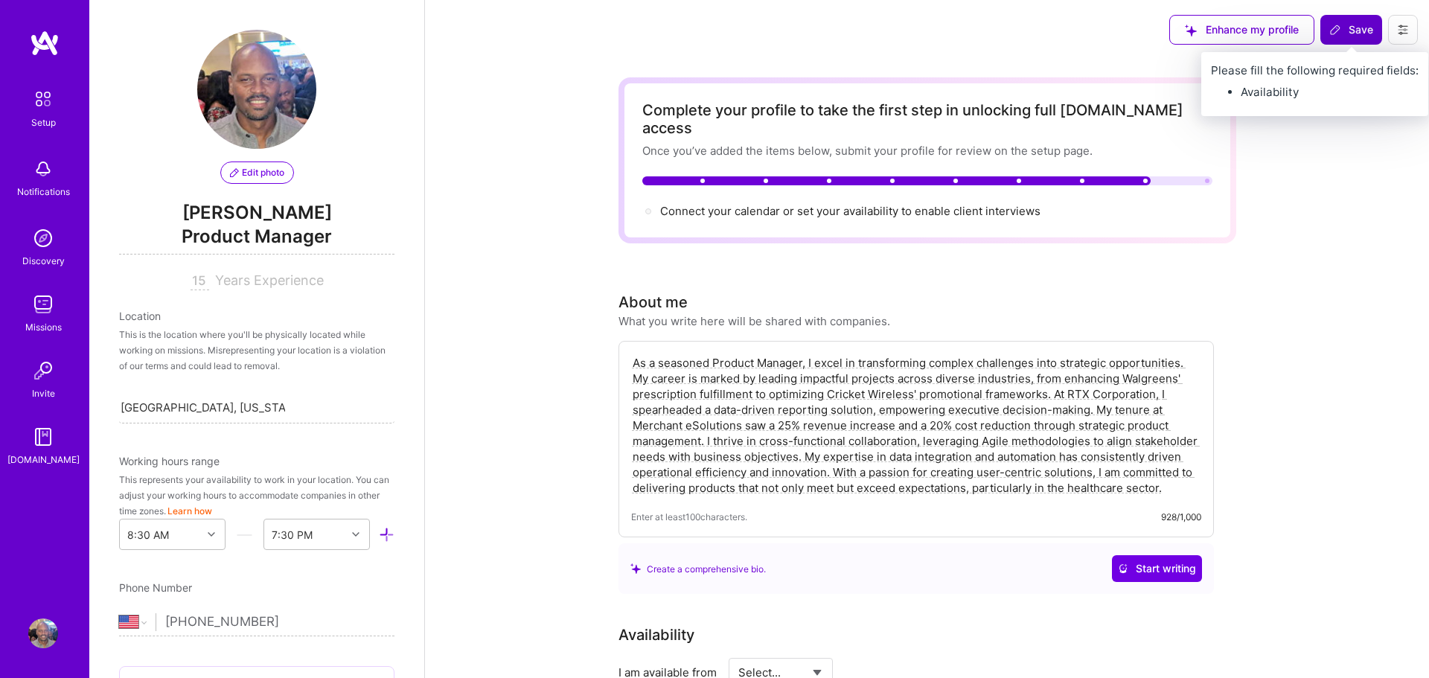
click at [1351, 27] on span "Save" at bounding box center [1351, 29] width 44 height 15
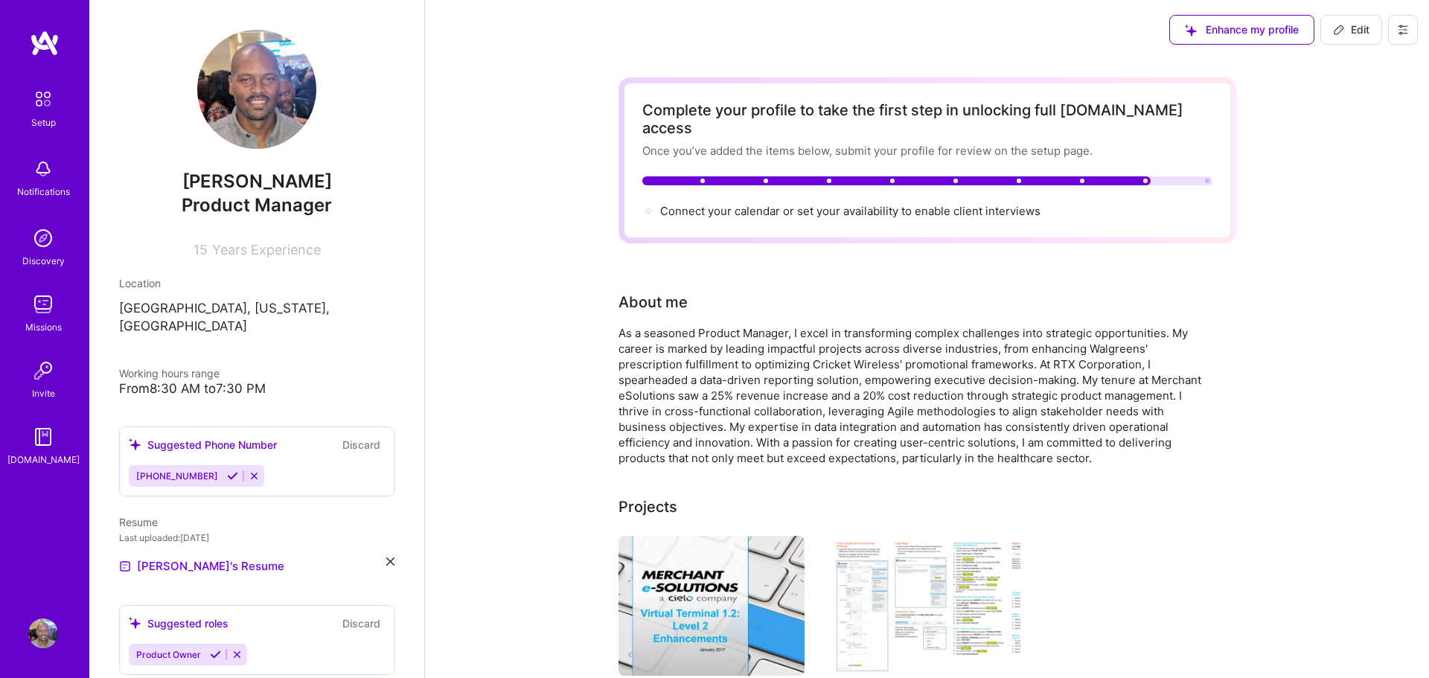
click at [1190, 176] on div at bounding box center [927, 180] width 570 height 9
click at [1196, 176] on div at bounding box center [927, 180] width 570 height 9
click at [893, 204] on span "Connect your calendar or set your availability to enable client interviews →" at bounding box center [857, 211] width 394 height 14
select select "US"
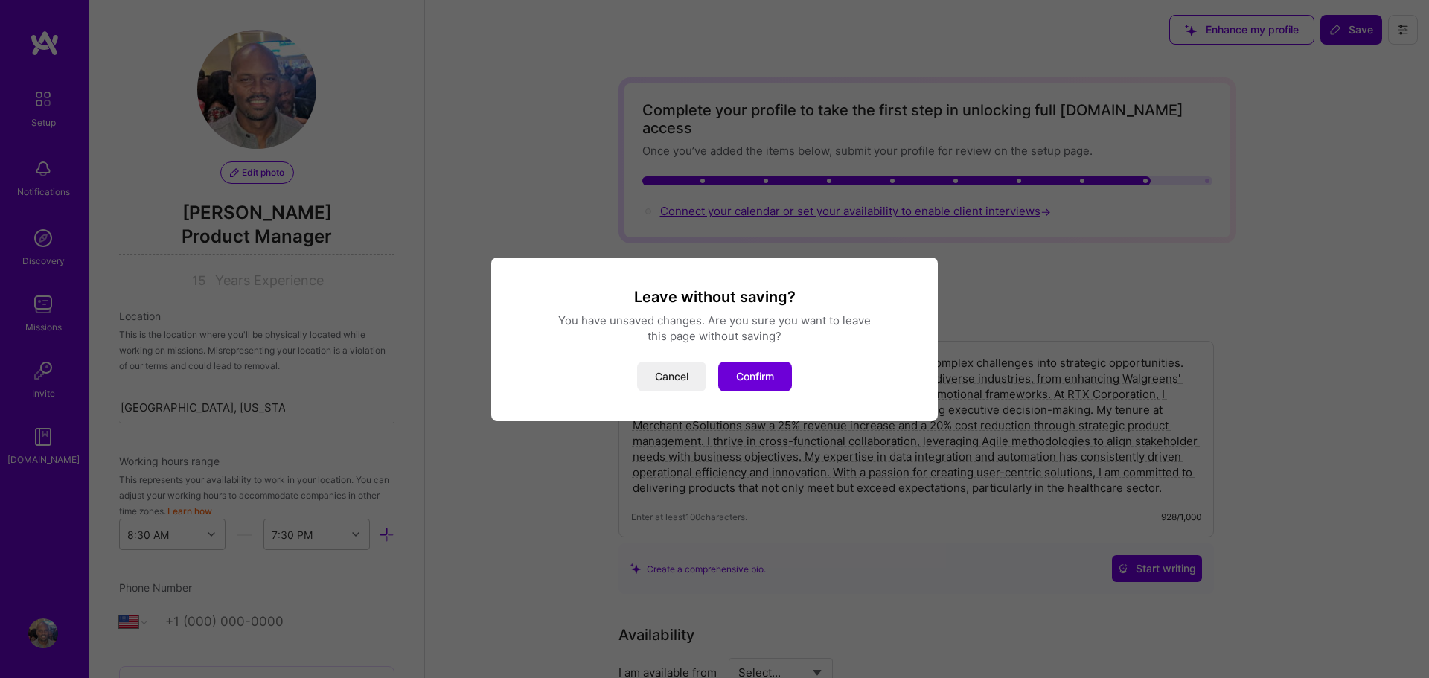
scroll to position [620, 0]
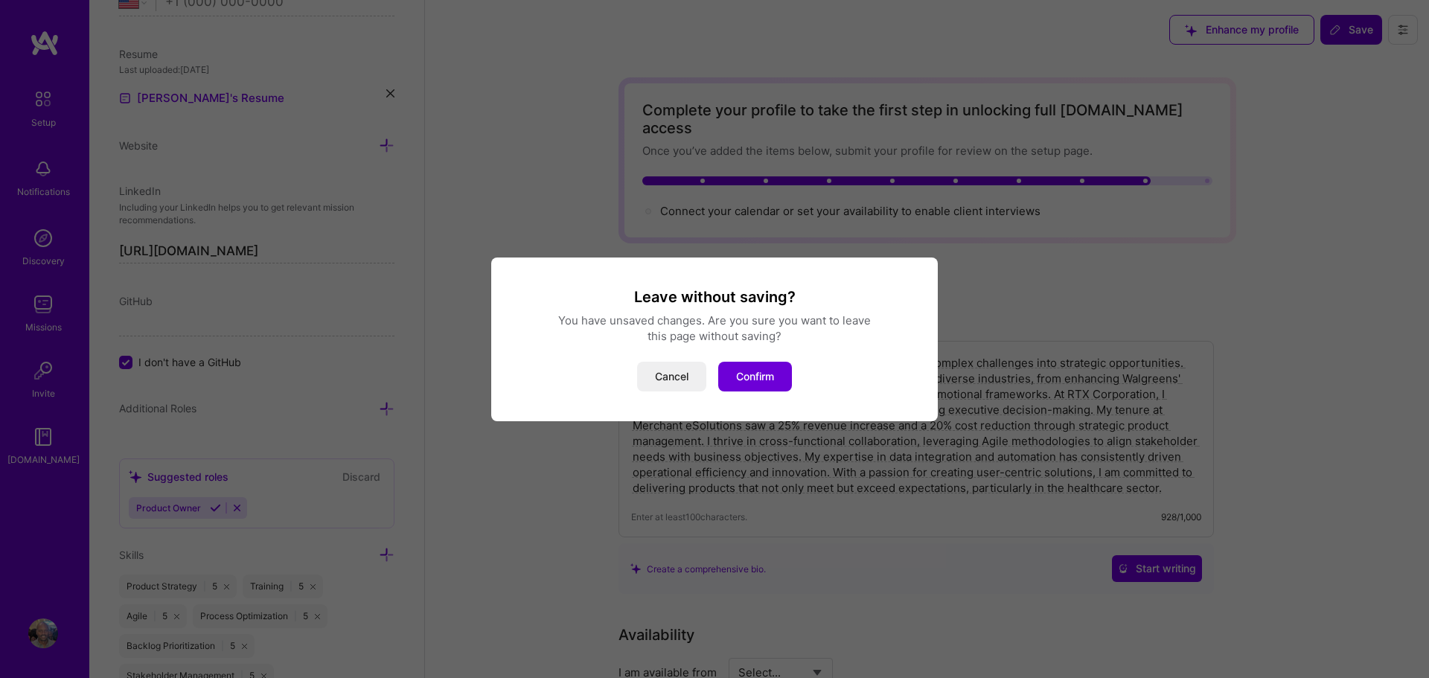
click at [674, 379] on button "Cancel" at bounding box center [671, 377] width 69 height 30
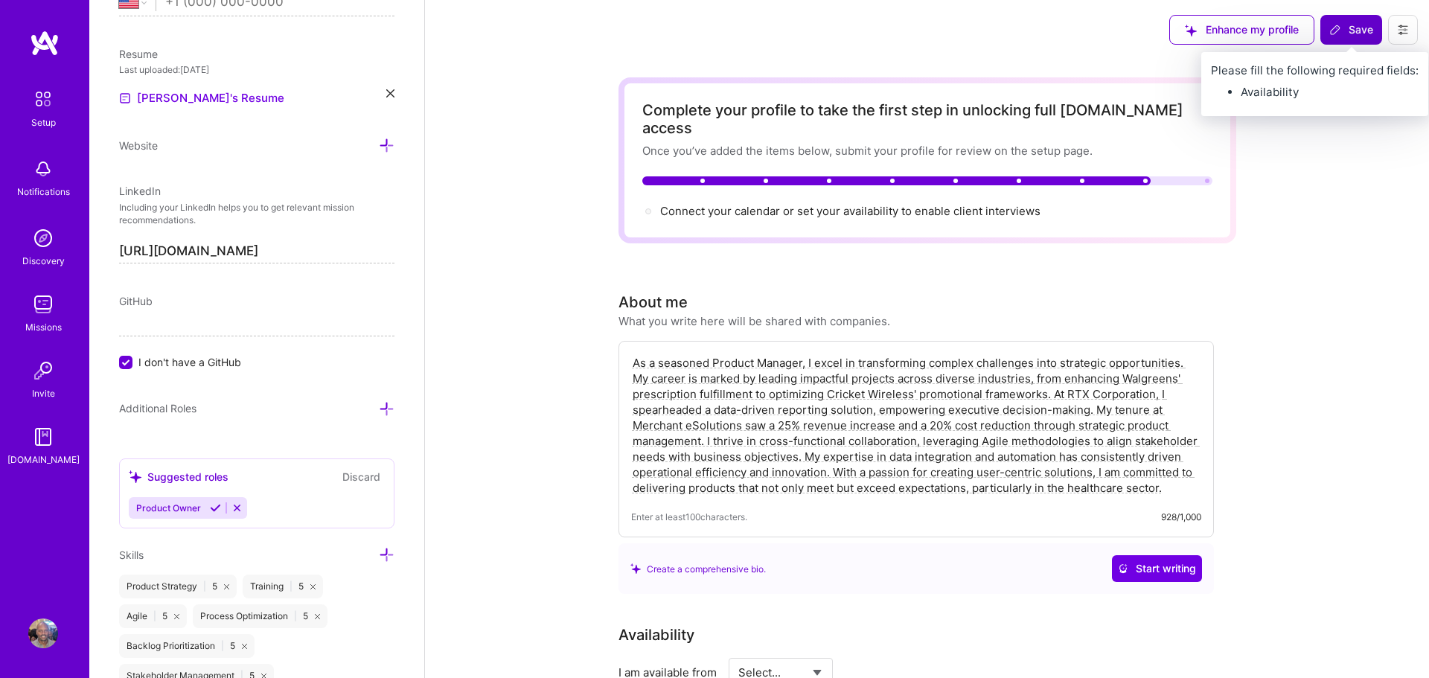
click at [1348, 25] on span "Save" at bounding box center [1351, 29] width 44 height 15
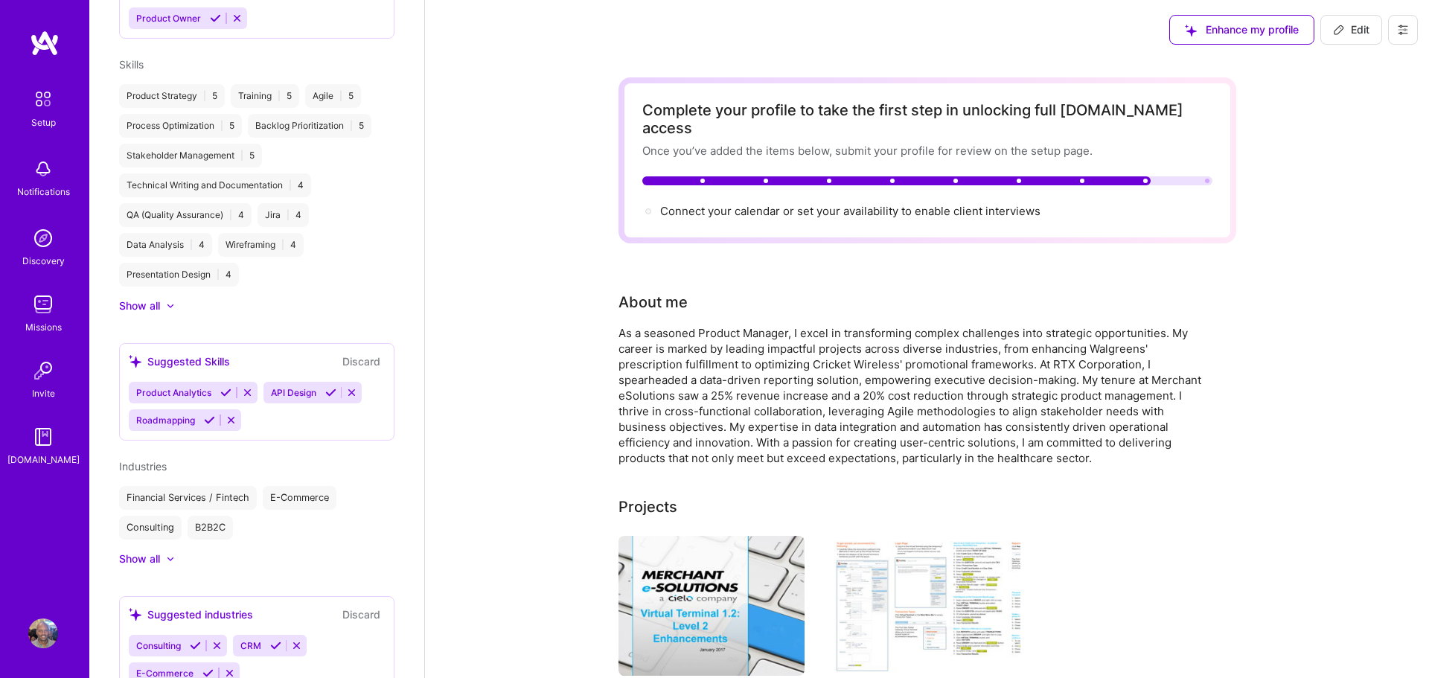
scroll to position [449, 0]
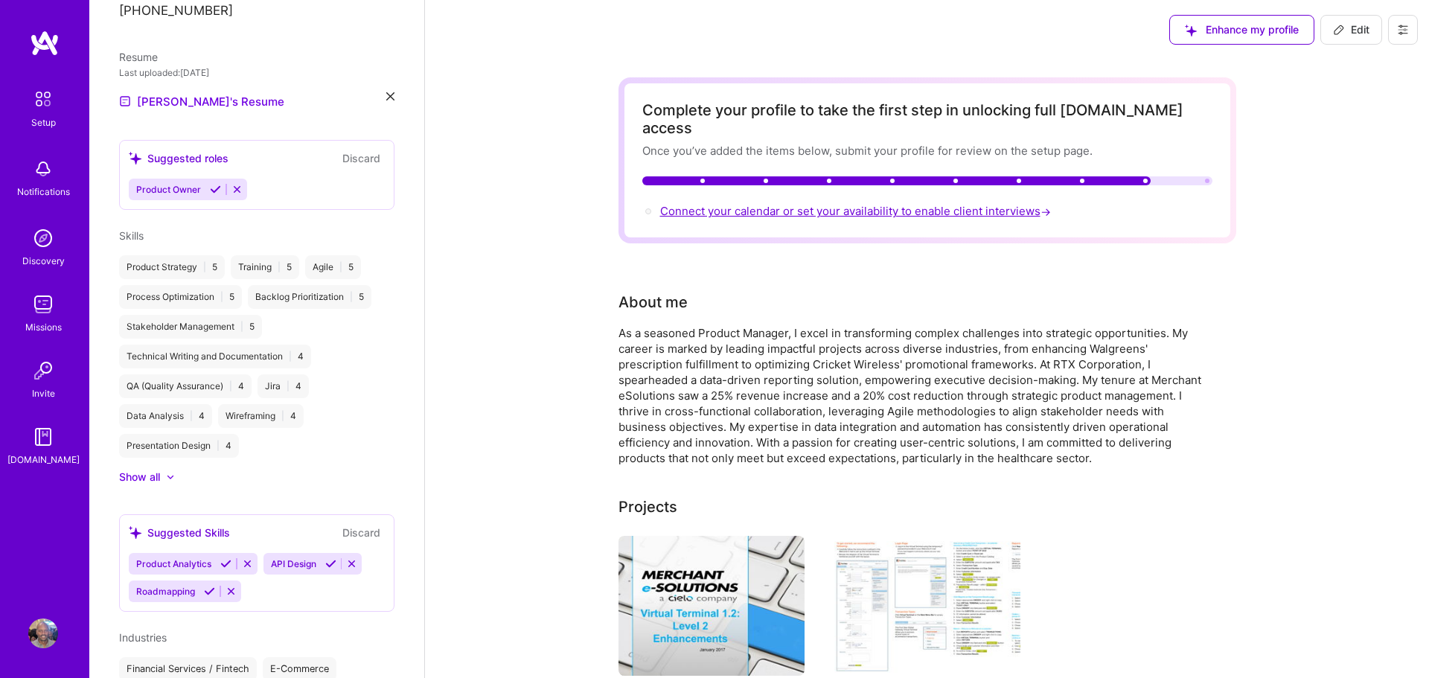
click at [1011, 204] on span "Connect your calendar or set your availability to enable client interviews →" at bounding box center [857, 211] width 394 height 14
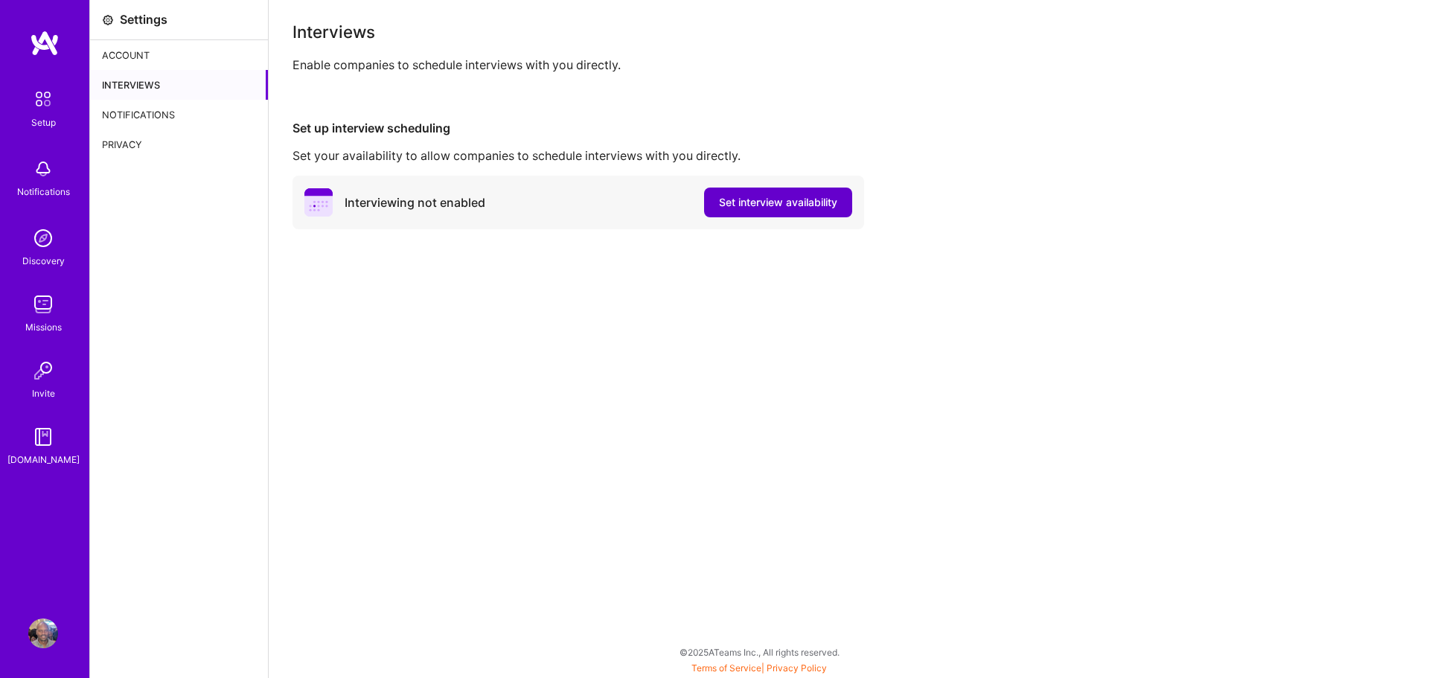
click at [793, 205] on span "Set interview availability" at bounding box center [778, 202] width 118 height 15
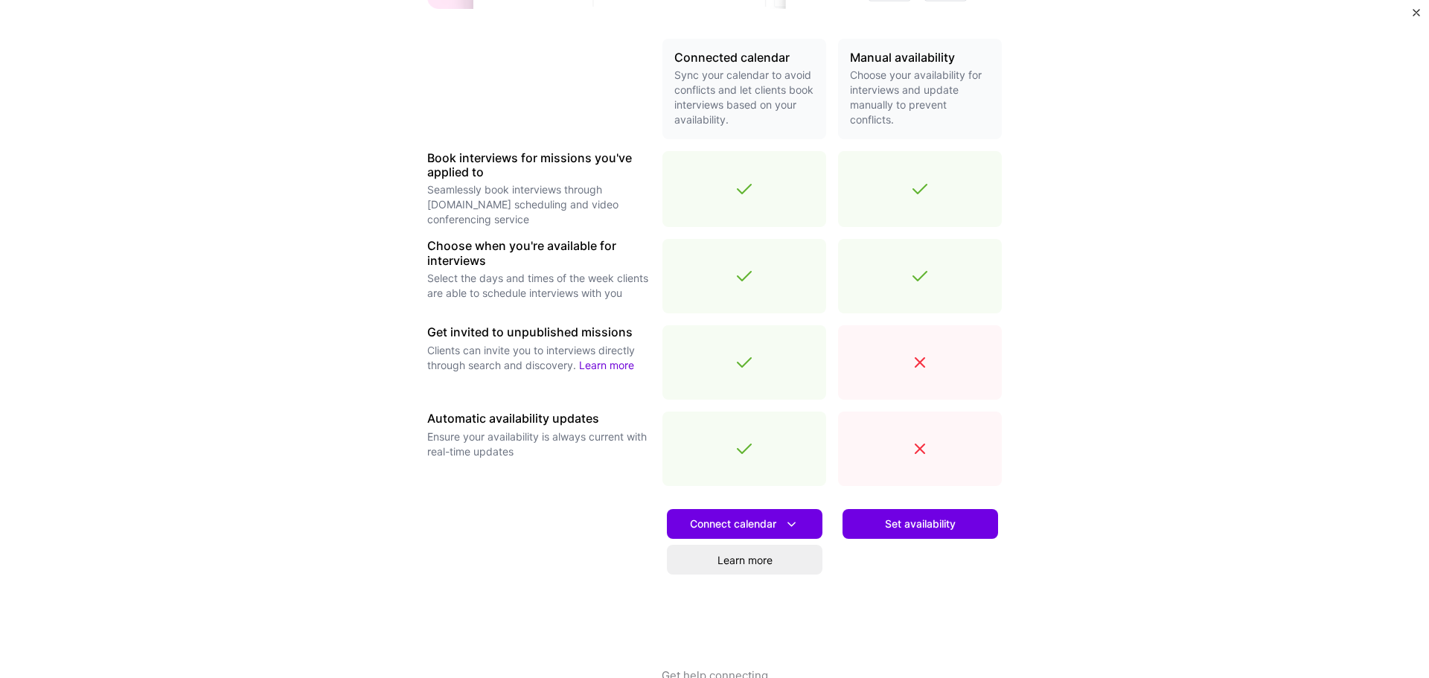
scroll to position [331, 0]
click at [790, 523] on icon at bounding box center [792, 523] width 16 height 16
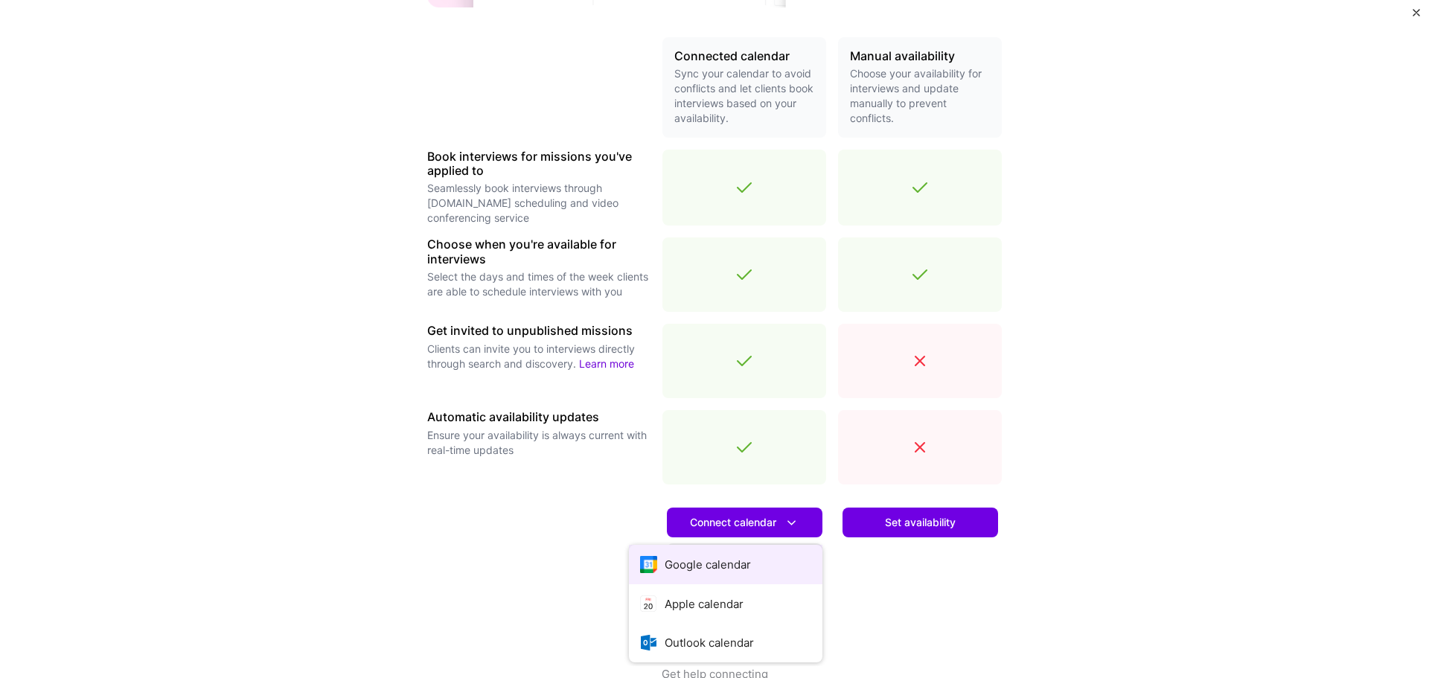
click at [703, 569] on button "Google calendar" at bounding box center [726, 564] width 194 height 39
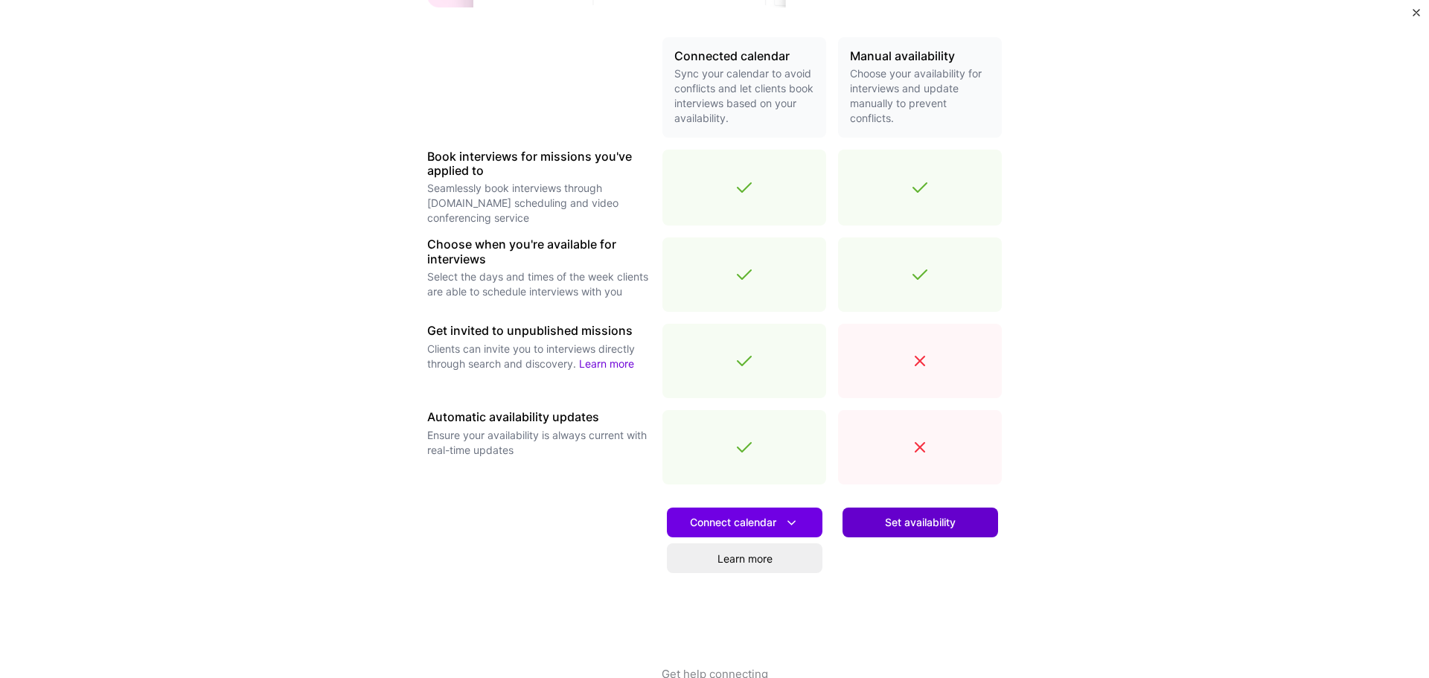
click at [924, 525] on span "Set availability" at bounding box center [920, 522] width 71 height 15
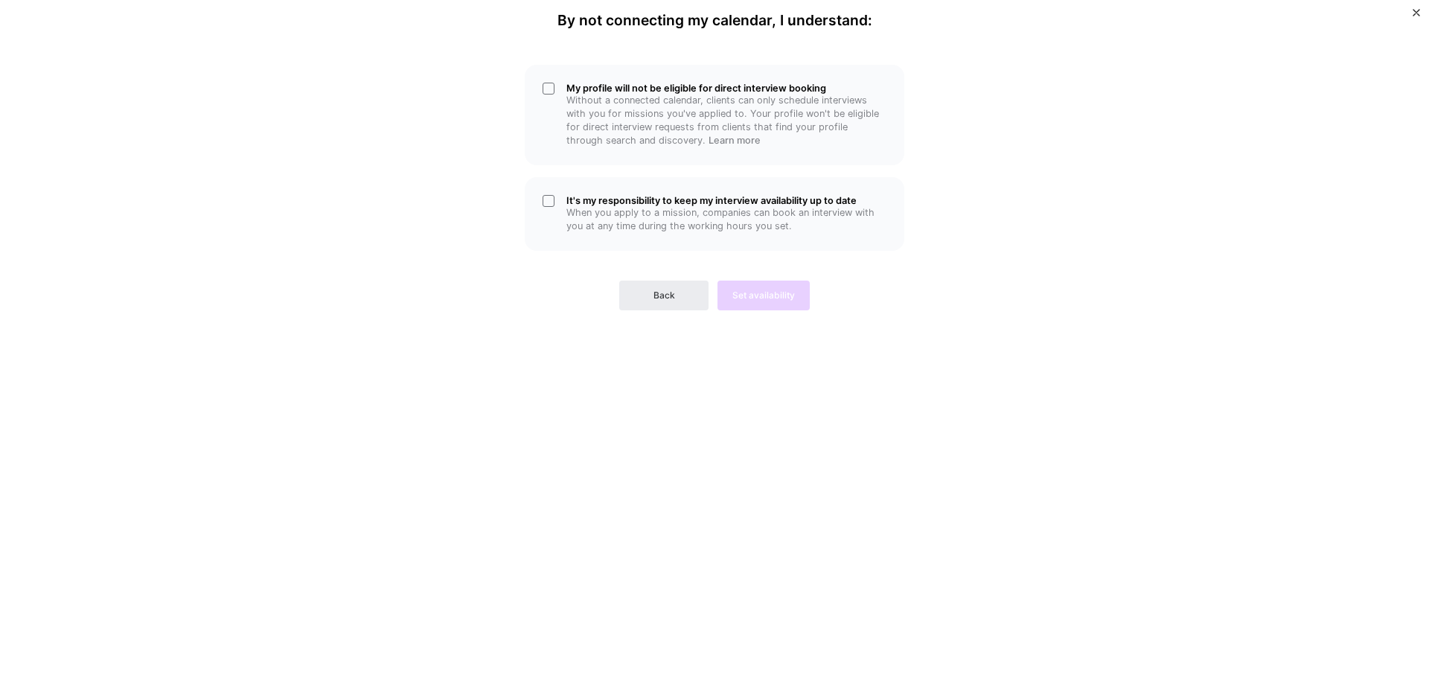
scroll to position [0, 0]
click at [665, 303] on button "Back" at bounding box center [663, 296] width 89 height 30
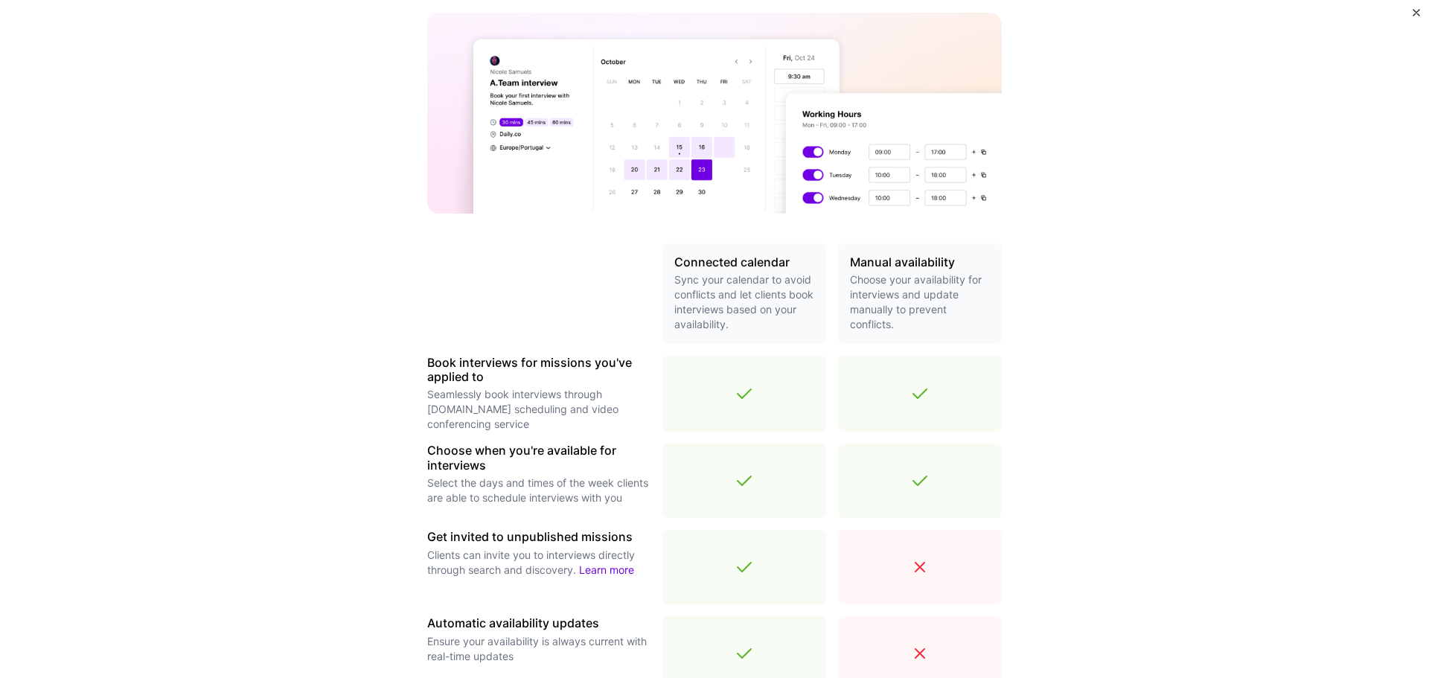
scroll to position [365, 0]
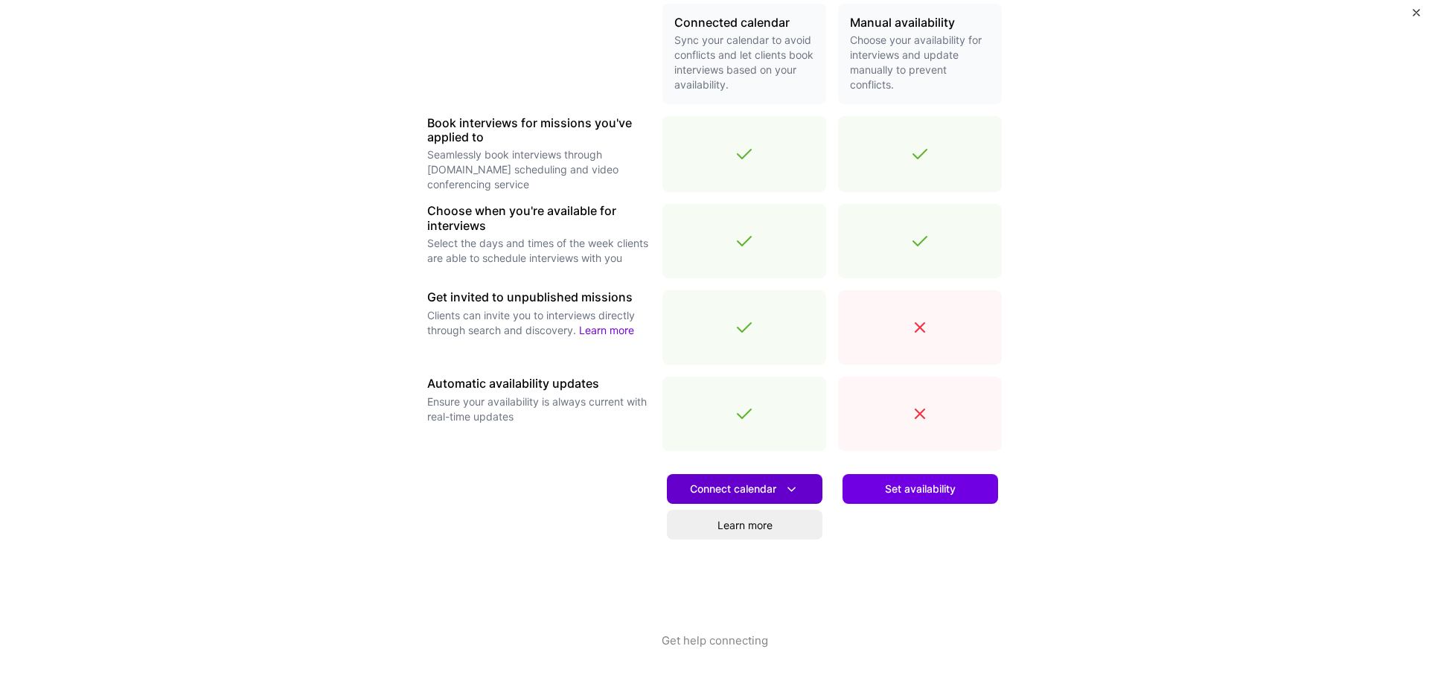
click at [757, 488] on span "Connect calendar" at bounding box center [744, 490] width 109 height 16
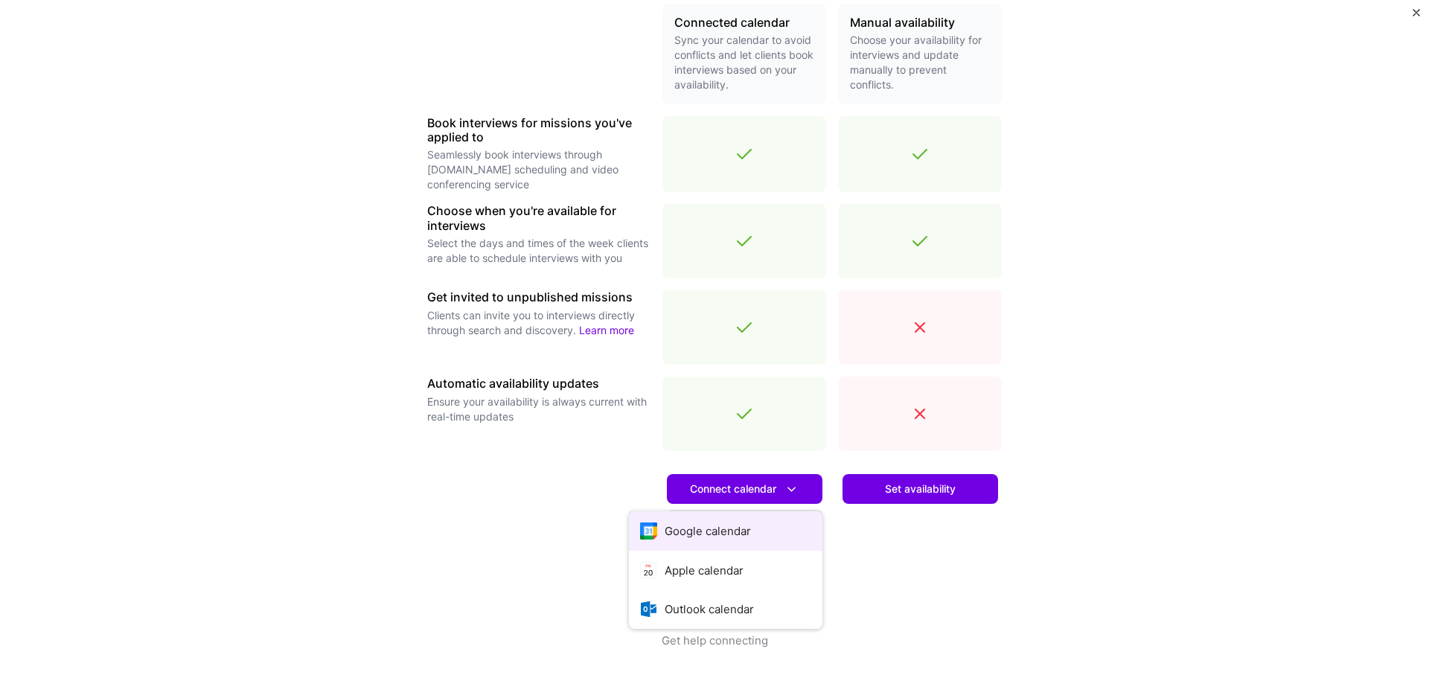
click at [695, 531] on button "Google calendar" at bounding box center [726, 530] width 194 height 39
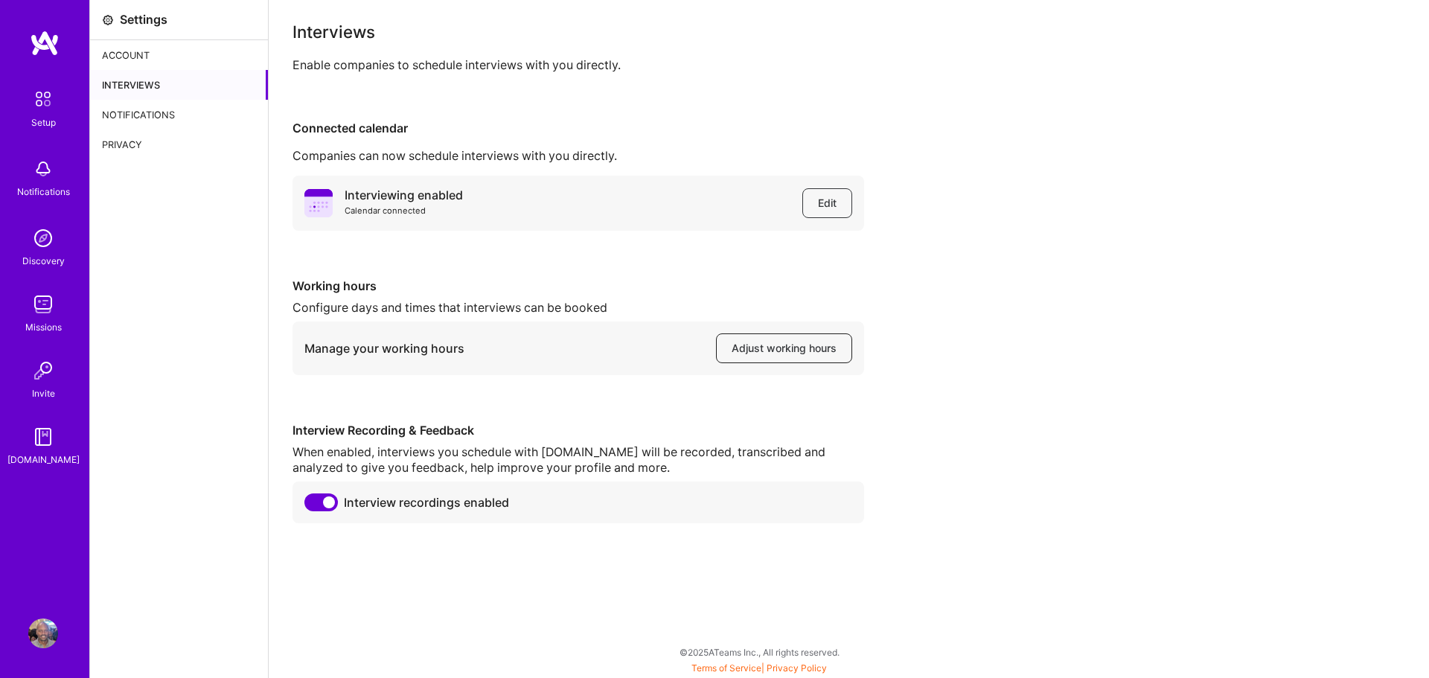
click at [787, 351] on span "Adjust working hours" at bounding box center [784, 348] width 105 height 15
click at [132, 112] on div "Notifications" at bounding box center [179, 115] width 178 height 30
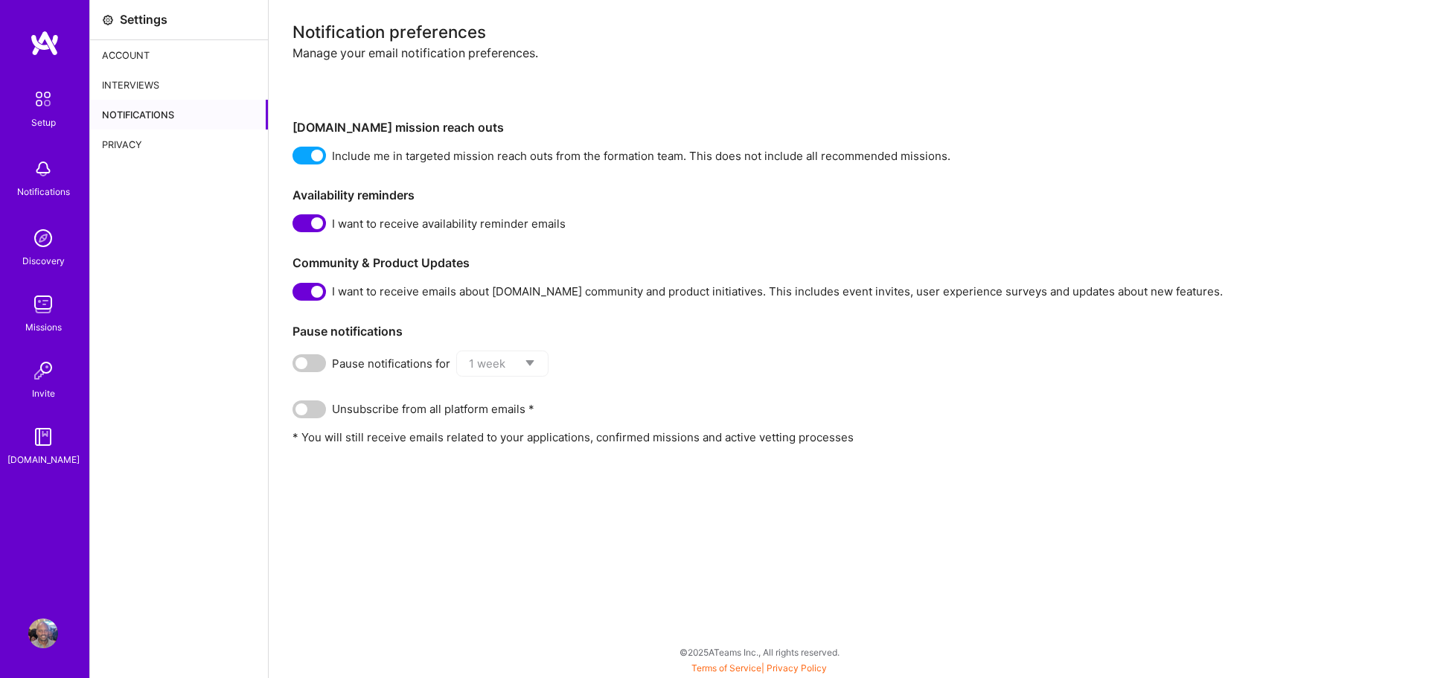
click at [304, 292] on span at bounding box center [308, 292] width 33 height 18
click at [295, 295] on input "checkbox" at bounding box center [295, 295] width 0 height 0
click at [47, 39] on img at bounding box center [45, 43] width 30 height 27
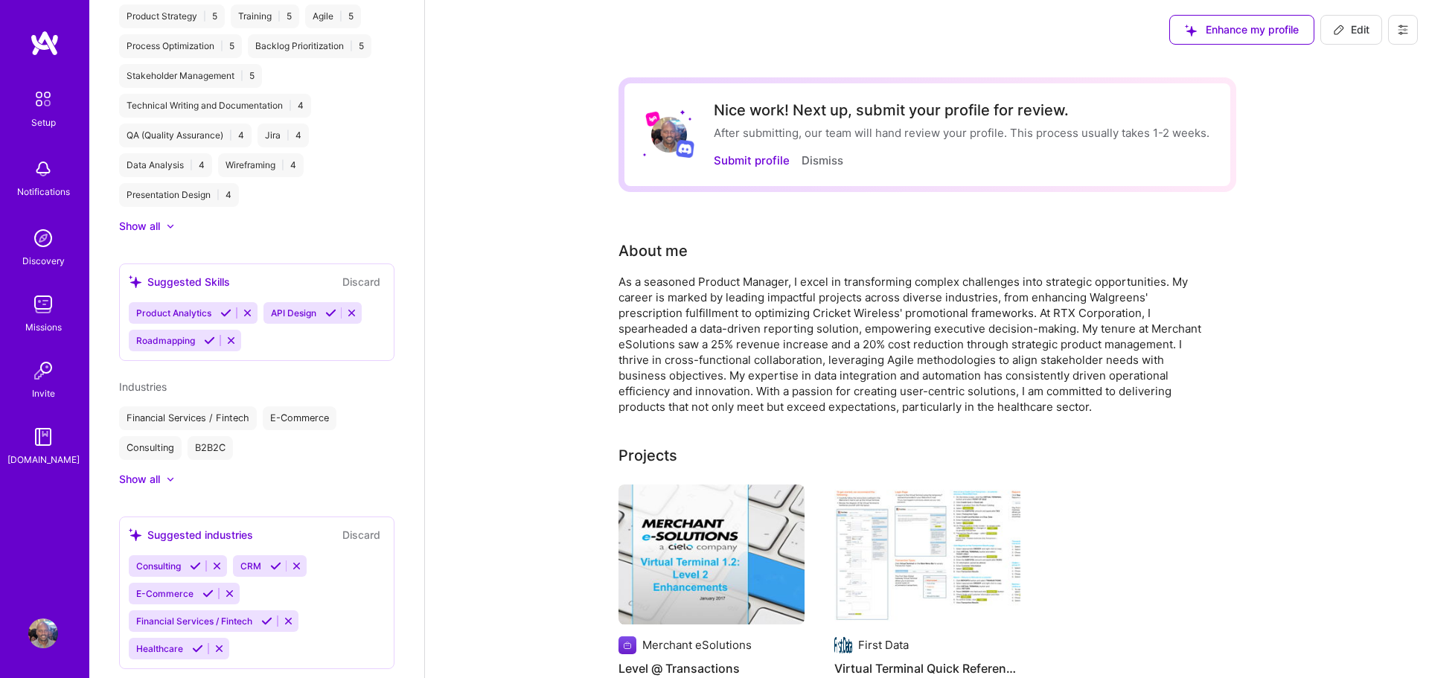
scroll to position [699, 0]
click at [39, 439] on img at bounding box center [43, 437] width 30 height 30
